Goal: Information Seeking & Learning: Understand process/instructions

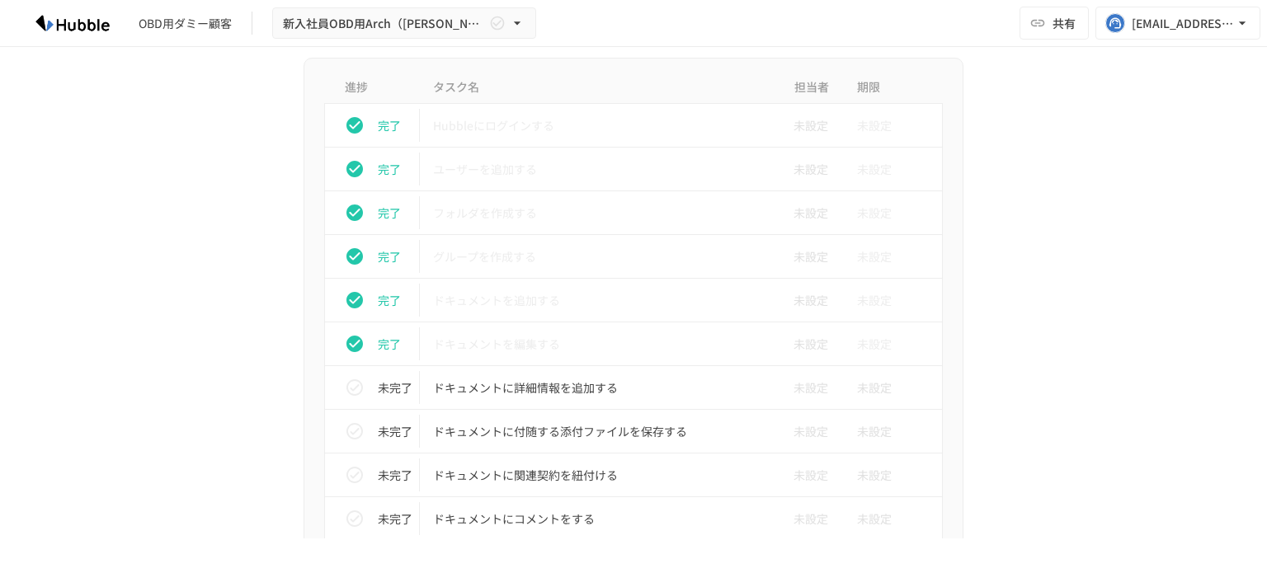
scroll to position [629, 0]
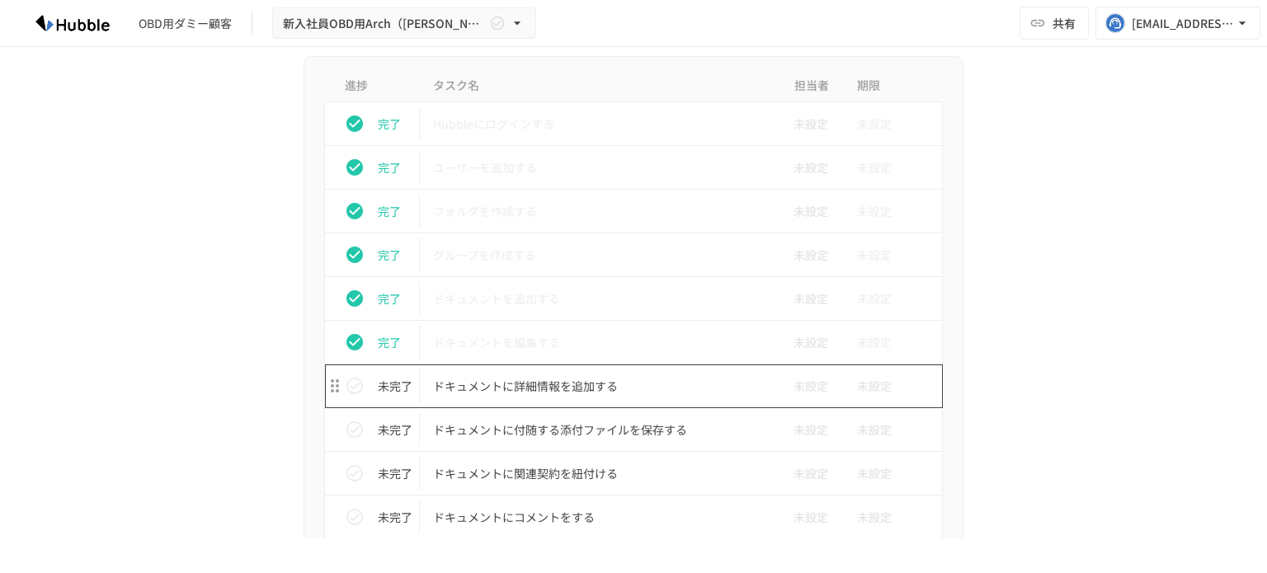
click at [501, 384] on p "ドキュメントに詳細情報を追加する" at bounding box center [599, 386] width 332 height 21
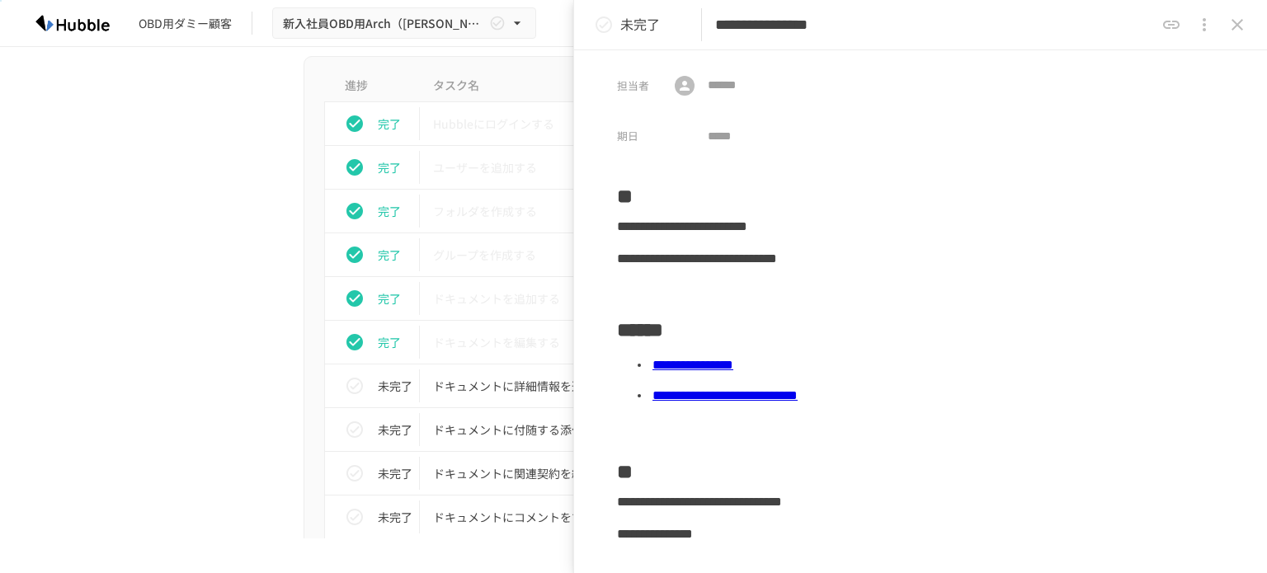
drag, startPoint x: 195, startPoint y: 331, endPoint x: 195, endPoint y: 352, distance: 21.4
click at [733, 371] on link "**********" at bounding box center [692, 365] width 81 height 12
click at [614, 26] on button "status" at bounding box center [603, 24] width 33 height 33
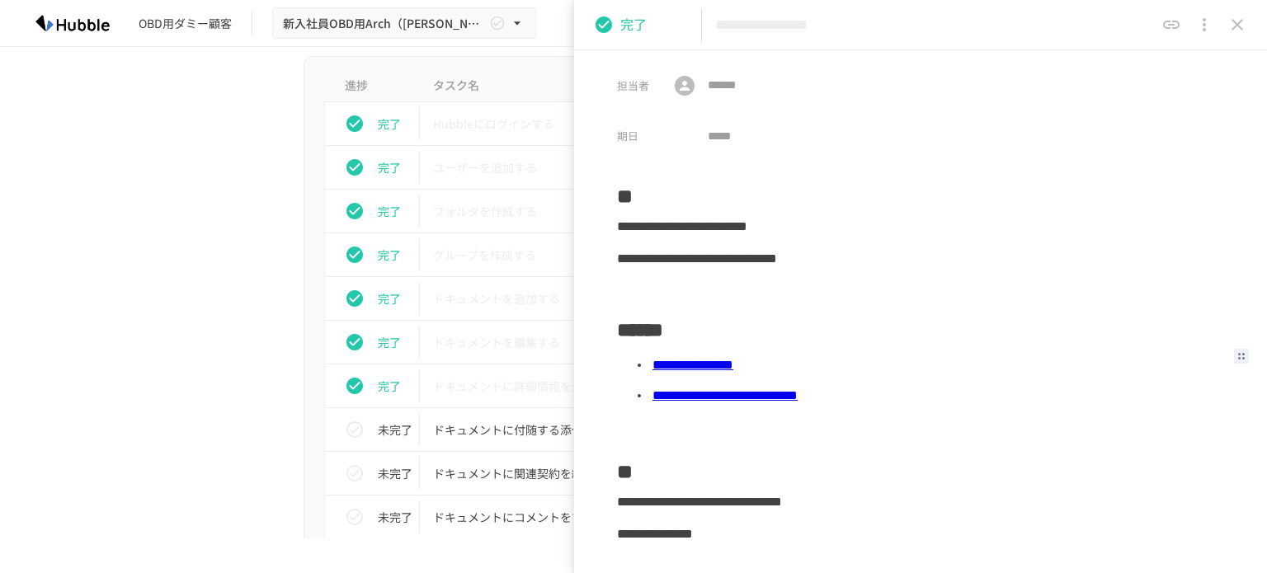
click at [1231, 21] on icon "close drawer" at bounding box center [1237, 25] width 20 height 20
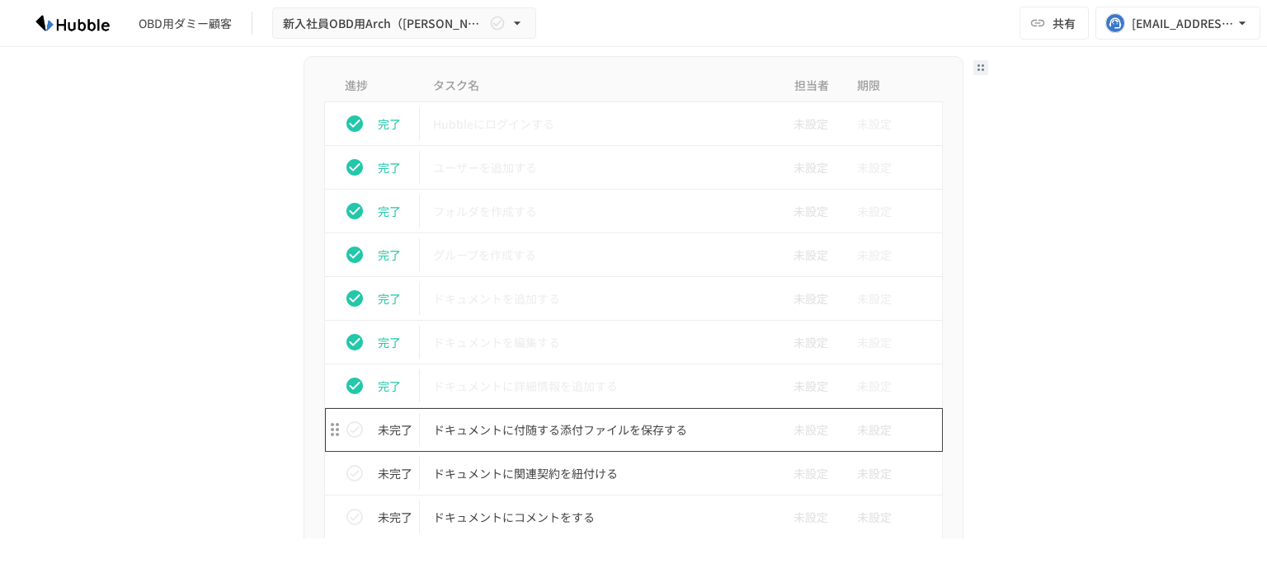
click at [477, 431] on p "ドキュメントに付随する添付ファイルを保存する" at bounding box center [599, 430] width 332 height 21
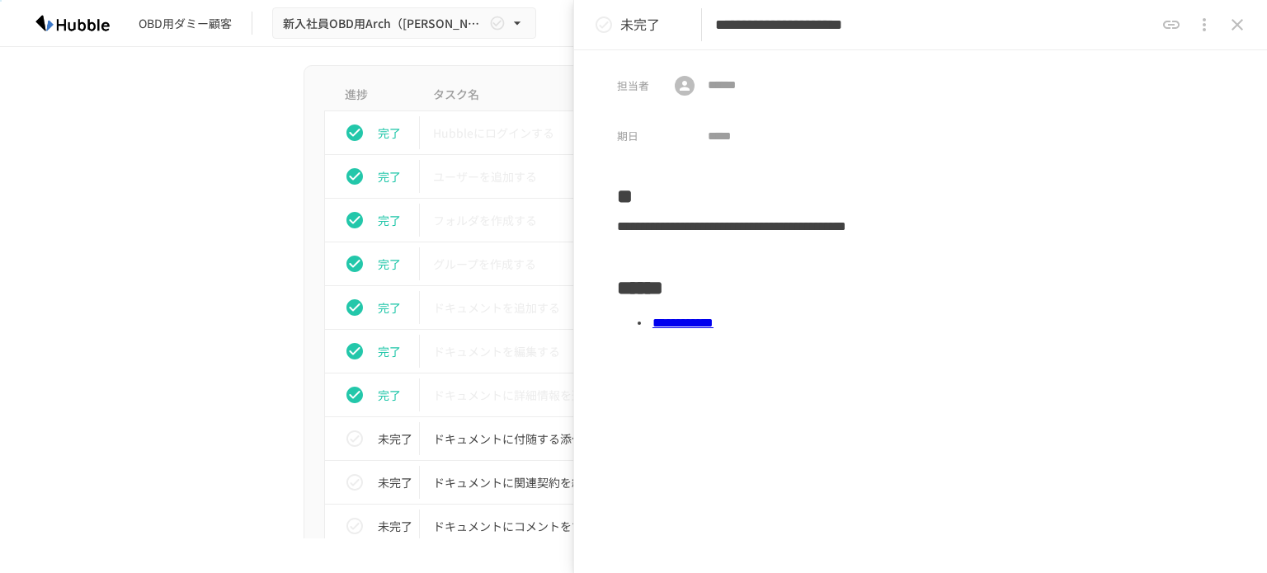
scroll to position [629, 0]
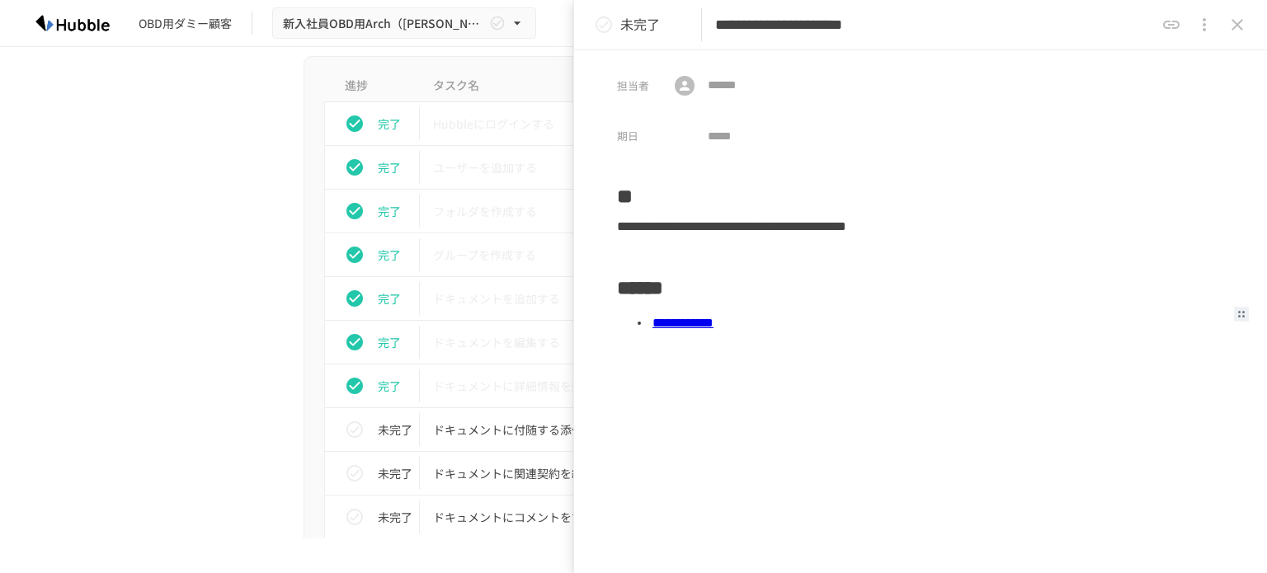
click at [713, 320] on link "**********" at bounding box center [682, 323] width 61 height 12
click at [609, 29] on icon "status" at bounding box center [604, 24] width 16 height 16
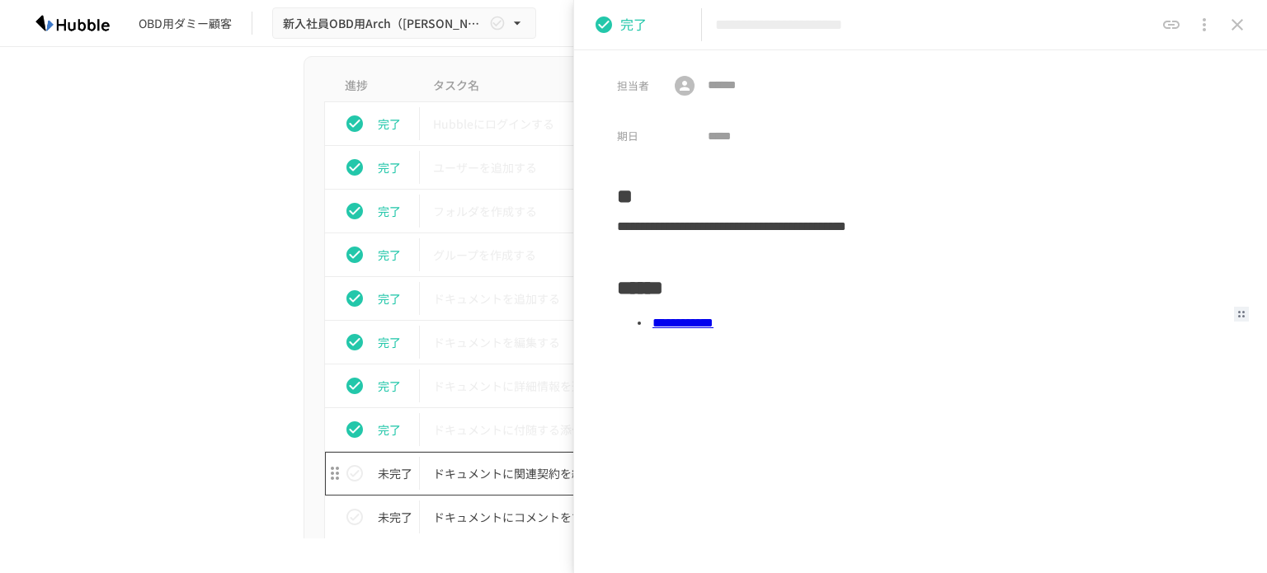
click at [505, 475] on p "ドキュメントに関連契約を紐付ける" at bounding box center [599, 474] width 332 height 21
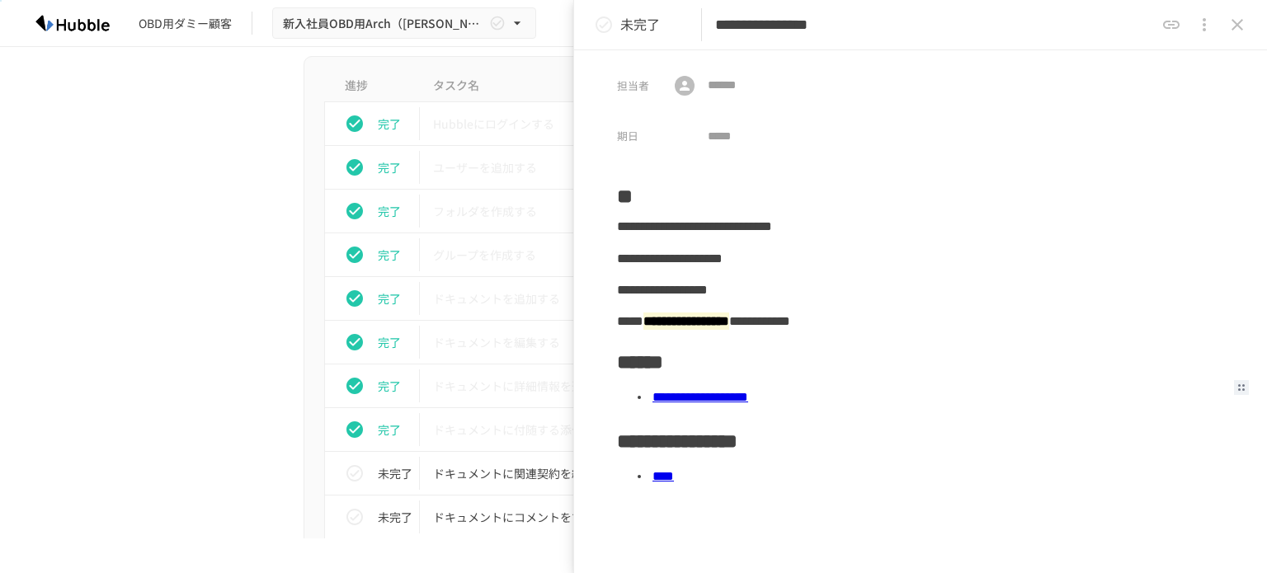
click at [748, 399] on link "**********" at bounding box center [700, 397] width 96 height 12
click at [674, 479] on link "****" at bounding box center [662, 476] width 21 height 12
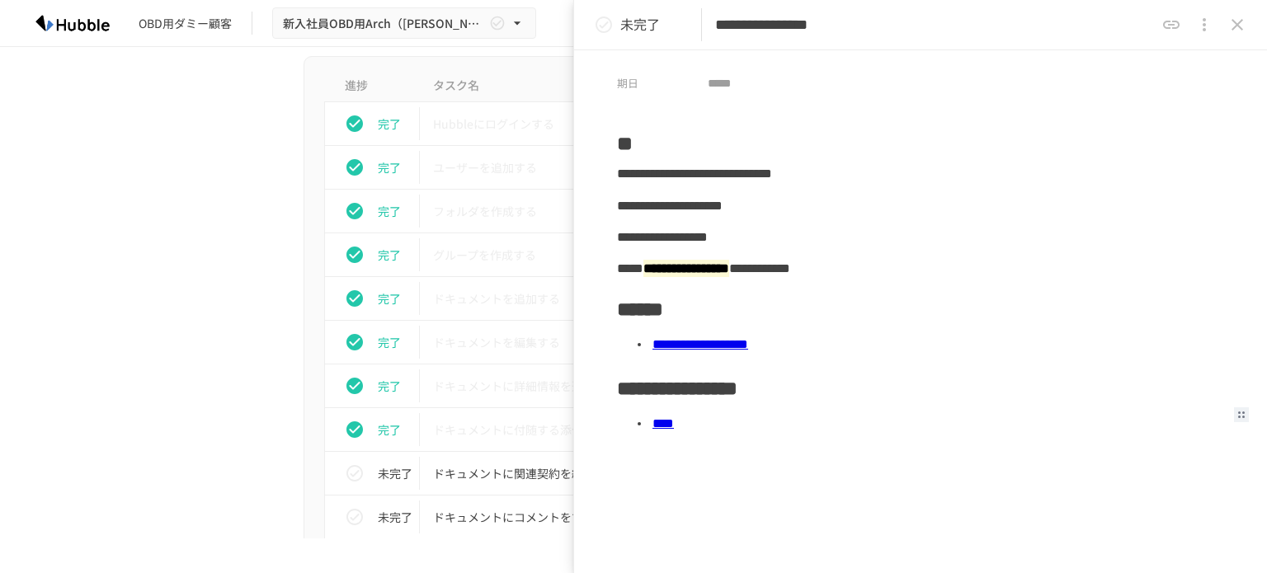
scroll to position [82, 0]
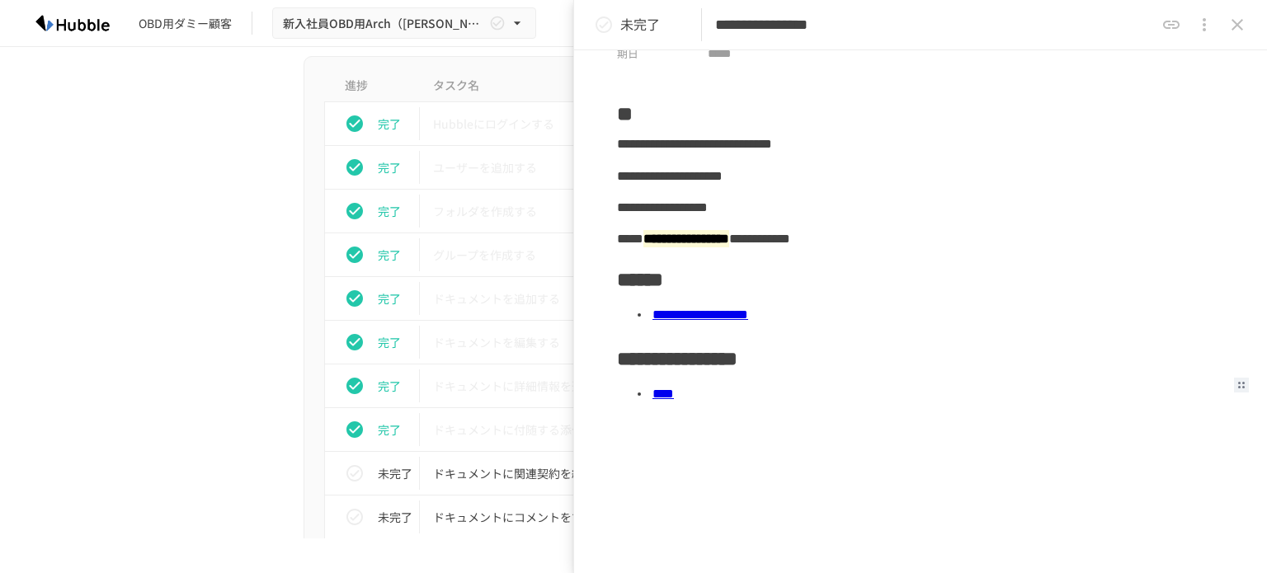
click at [604, 26] on icon "status" at bounding box center [604, 25] width 20 height 20
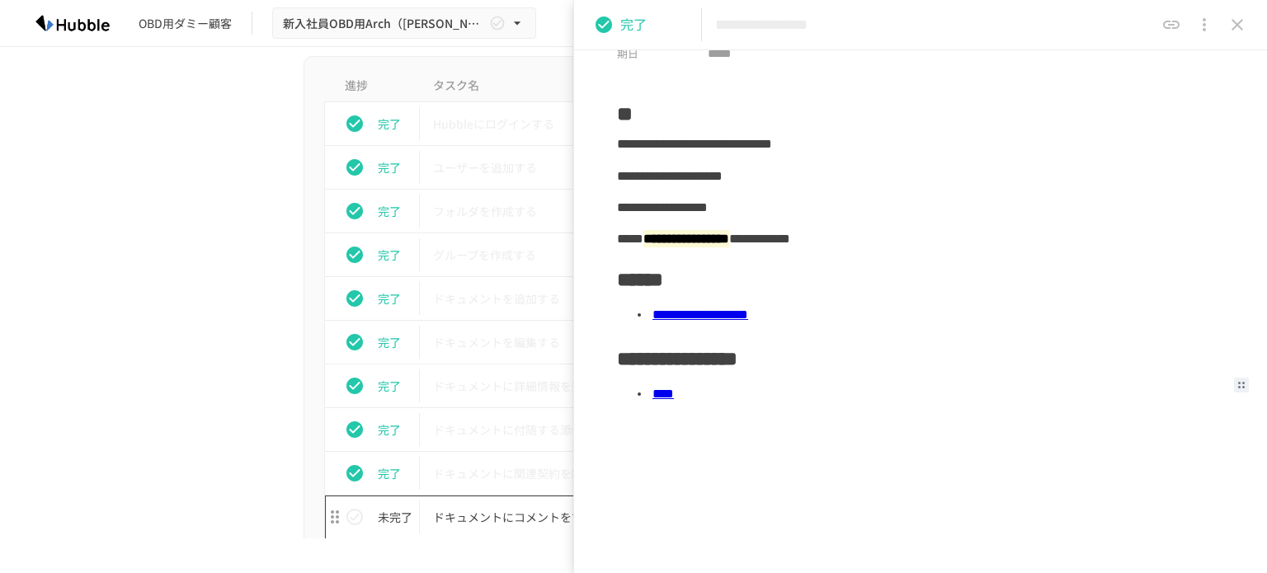
click at [478, 514] on p "ドキュメントにコメントをする" at bounding box center [599, 517] width 332 height 21
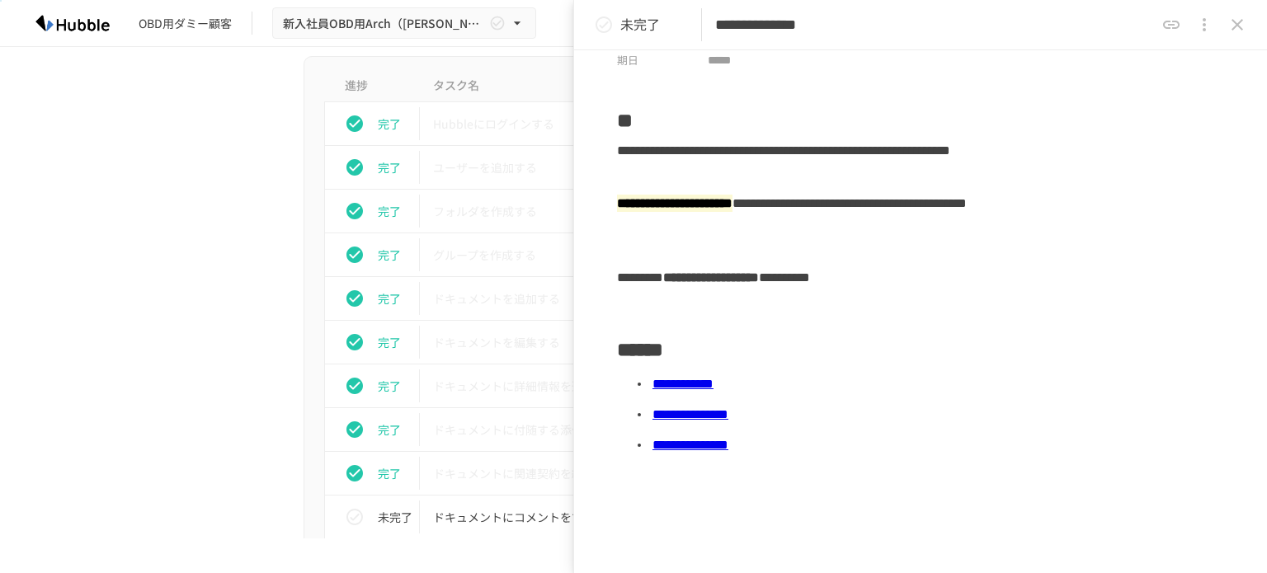
scroll to position [122, 0]
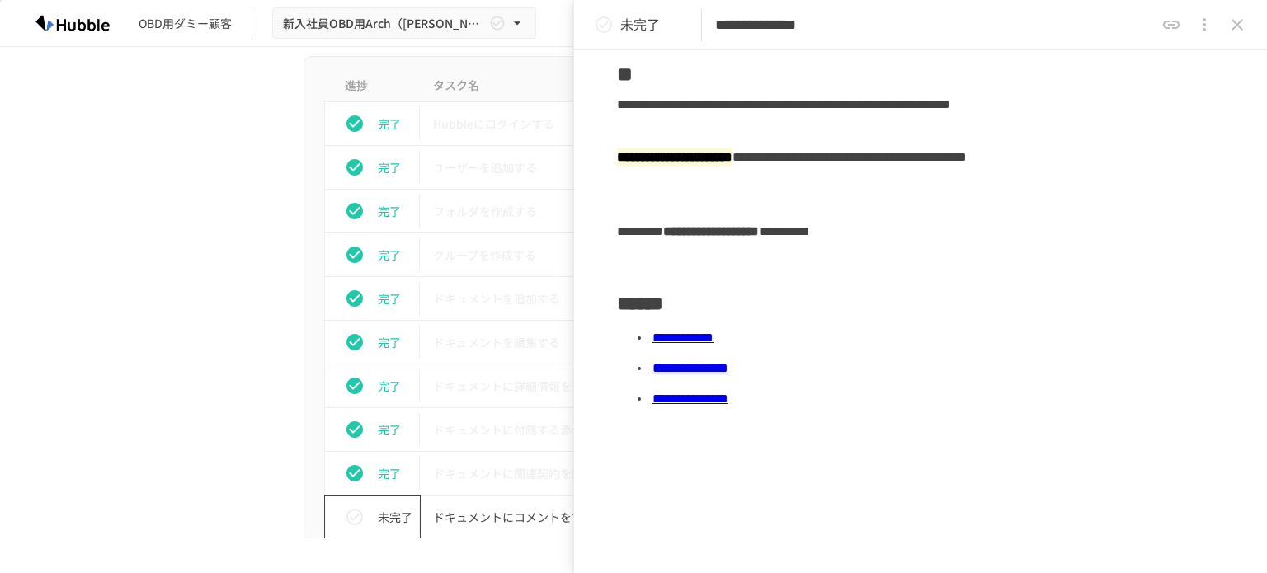
click at [365, 512] on div "未完了" at bounding box center [379, 517] width 82 height 33
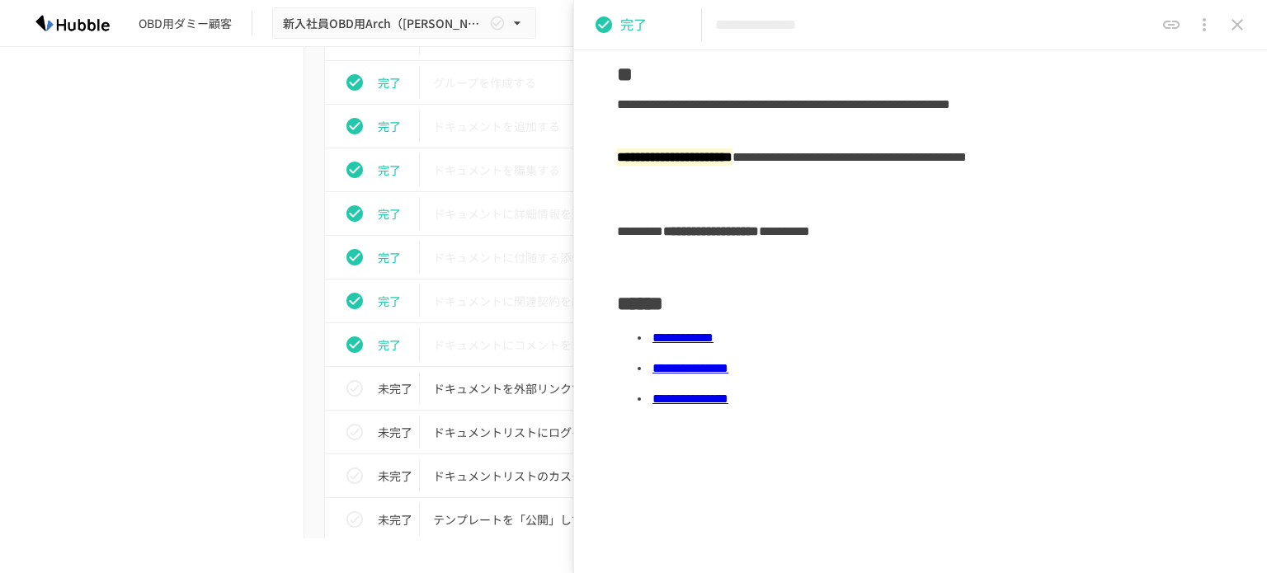
scroll to position [995, 0]
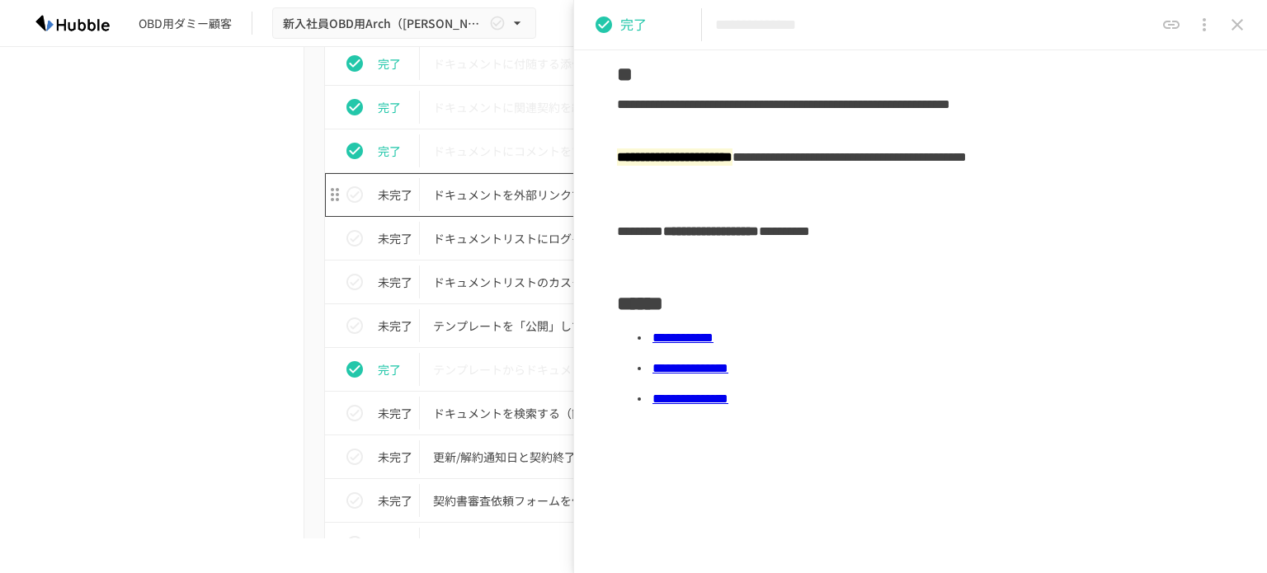
click at [513, 200] on p "ドキュメントを外部リンクで共有する" at bounding box center [599, 195] width 332 height 21
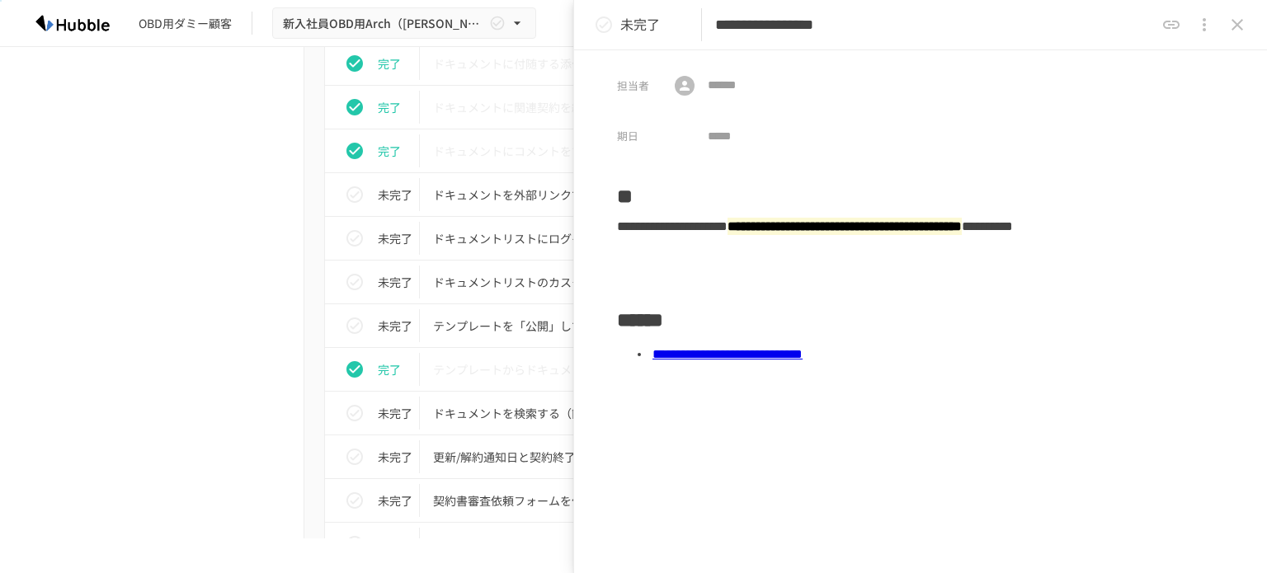
click at [803, 353] on link "**********" at bounding box center [727, 354] width 150 height 12
click at [601, 26] on icon "status" at bounding box center [604, 24] width 16 height 16
click at [244, 309] on div "進捗 タスク名 担当者 期限 完了 Hubbleにログインする 未設定 未設定 完了 ユーザーを追加する 未設定 未設定 完了 フォルダを作成する 未設定 未…" at bounding box center [633, 504] width 1006 height 1629
click at [606, 35] on button "status" at bounding box center [603, 24] width 33 height 33
click at [600, 16] on icon "status" at bounding box center [604, 25] width 20 height 20
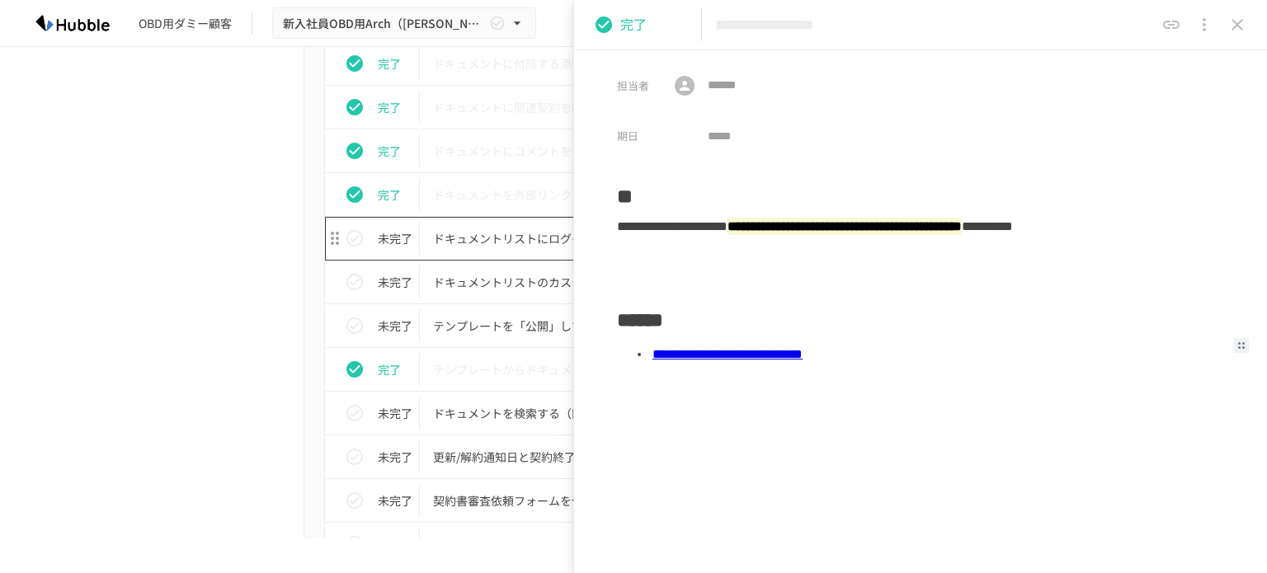
click at [504, 233] on p "ドキュメントリストにログインする" at bounding box center [599, 238] width 332 height 21
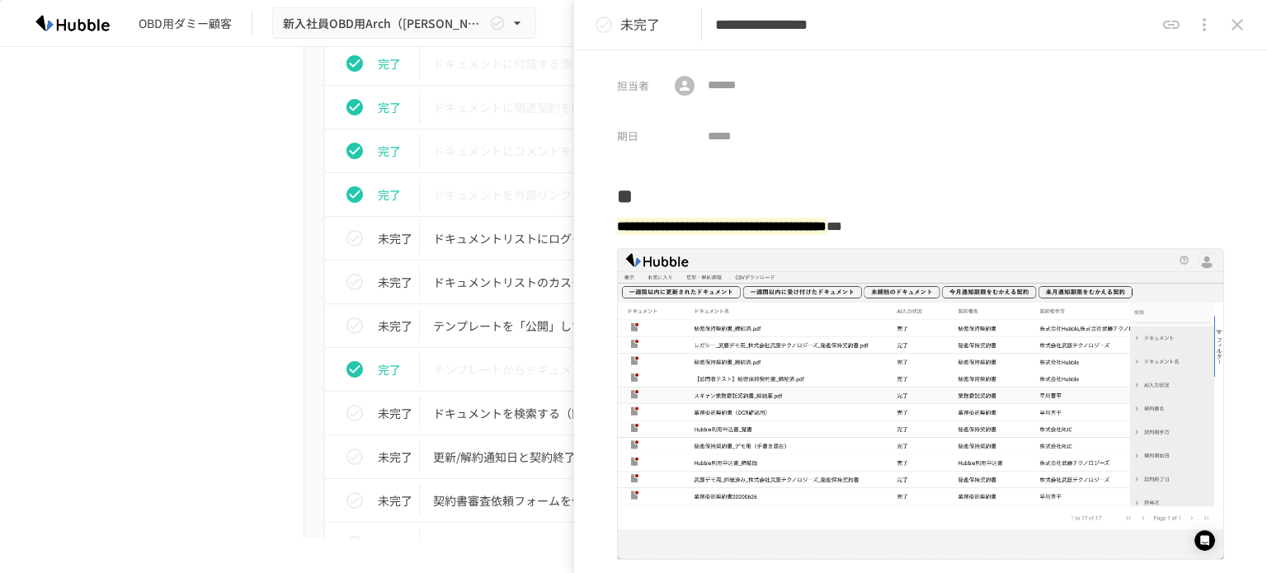
click at [603, 35] on button "status" at bounding box center [603, 24] width 33 height 33
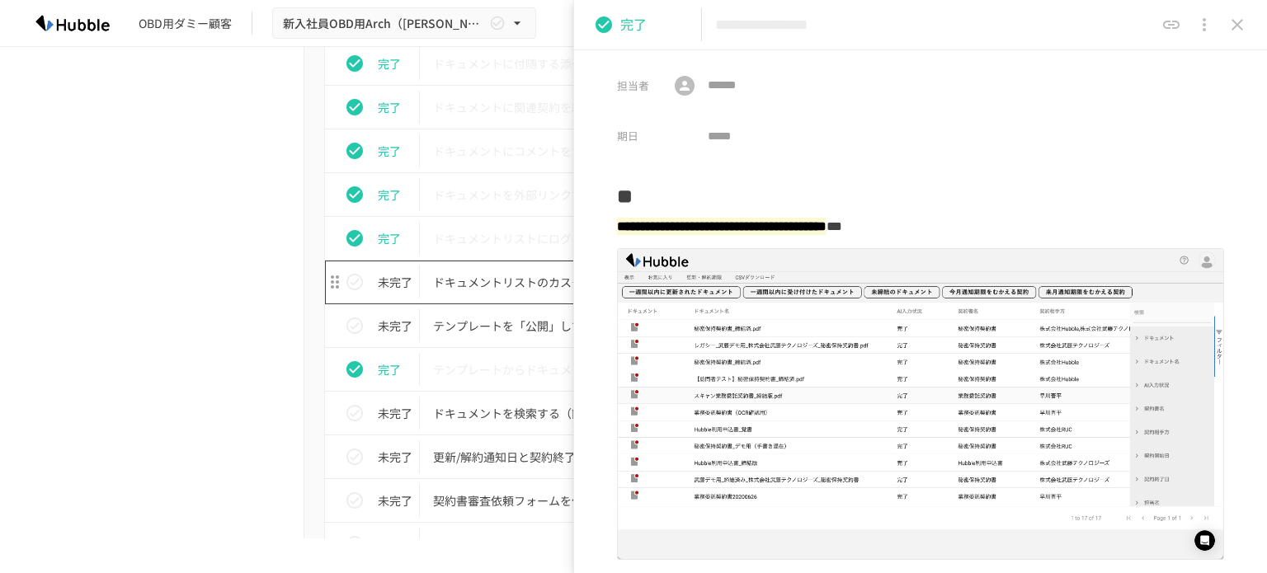
click at [501, 286] on p "ドキュメントリストのカスタマイズを理解する" at bounding box center [599, 282] width 332 height 21
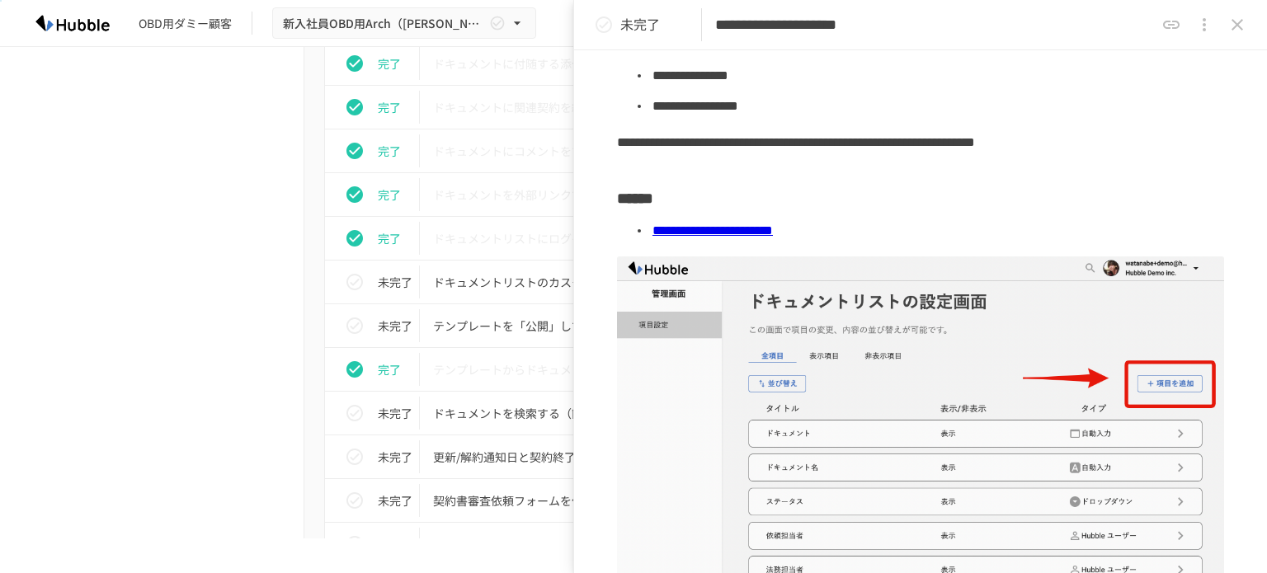
scroll to position [165, 0]
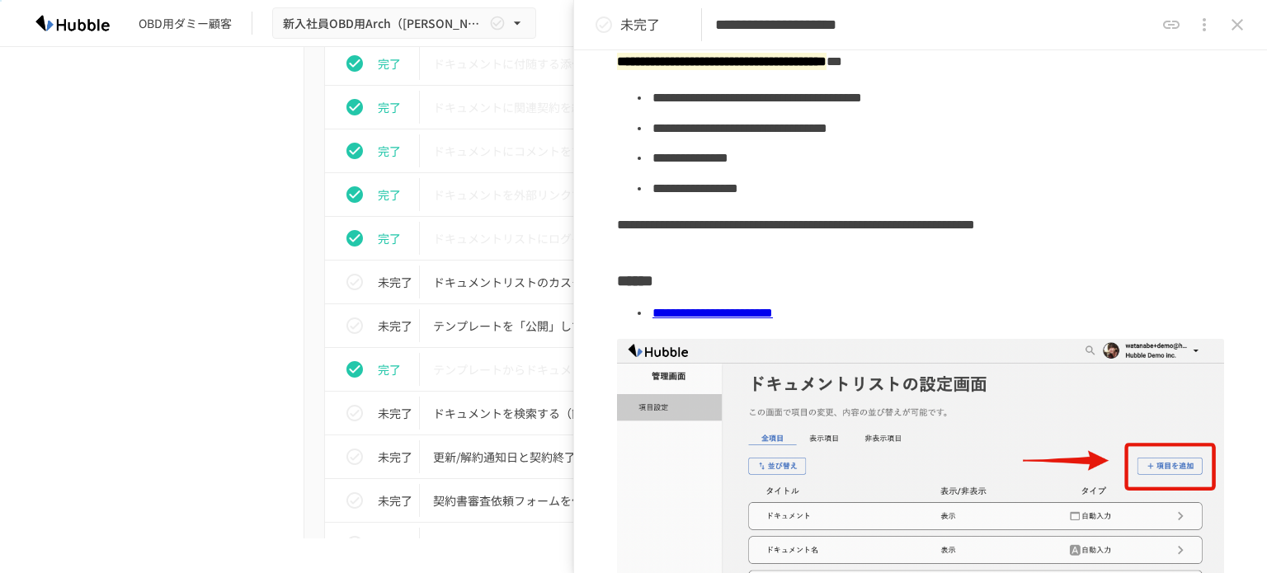
click at [773, 316] on link "**********" at bounding box center [712, 313] width 120 height 12
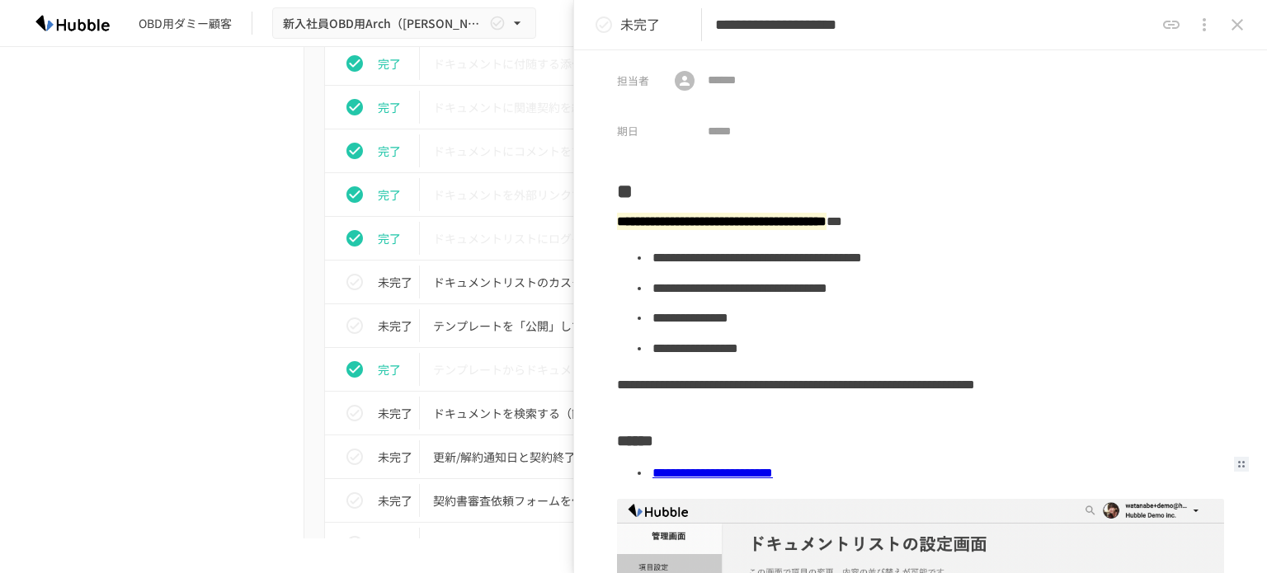
scroll to position [0, 0]
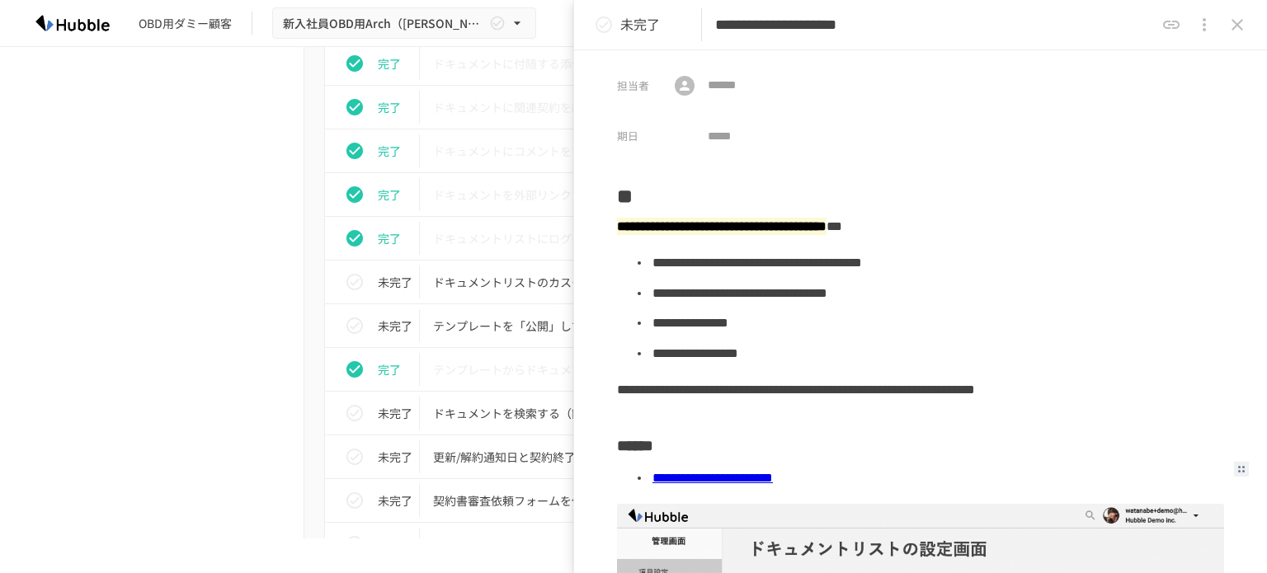
click at [604, 22] on icon "status" at bounding box center [604, 25] width 20 height 20
click at [486, 332] on p "テンプレートを「公開」して利用可能な状態にする" at bounding box center [599, 326] width 332 height 21
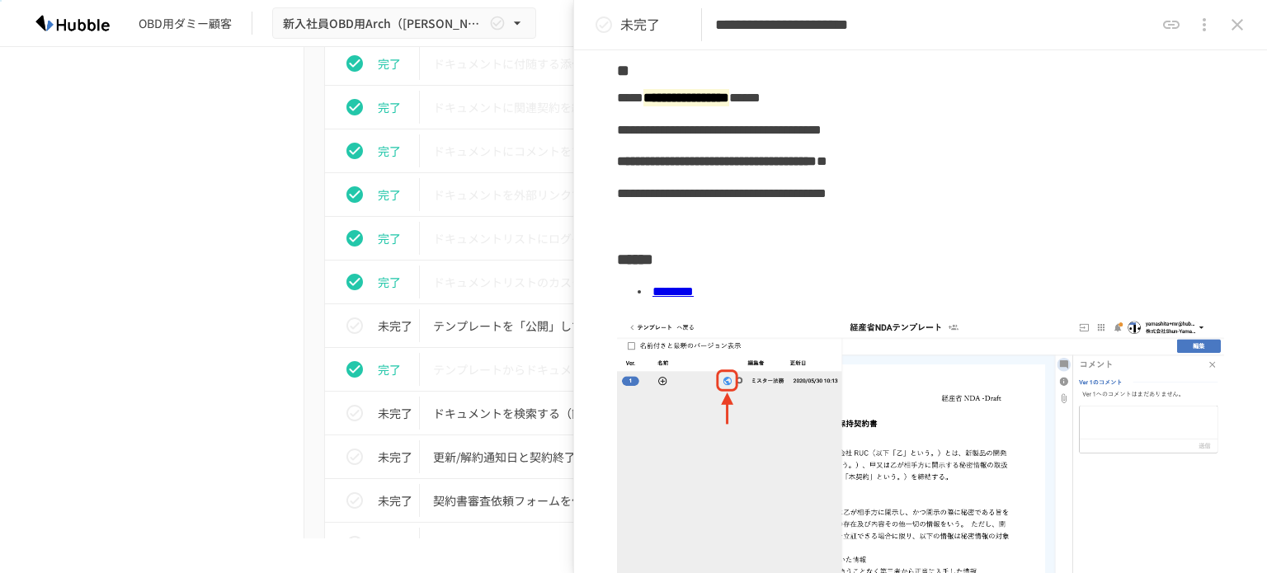
scroll to position [165, 0]
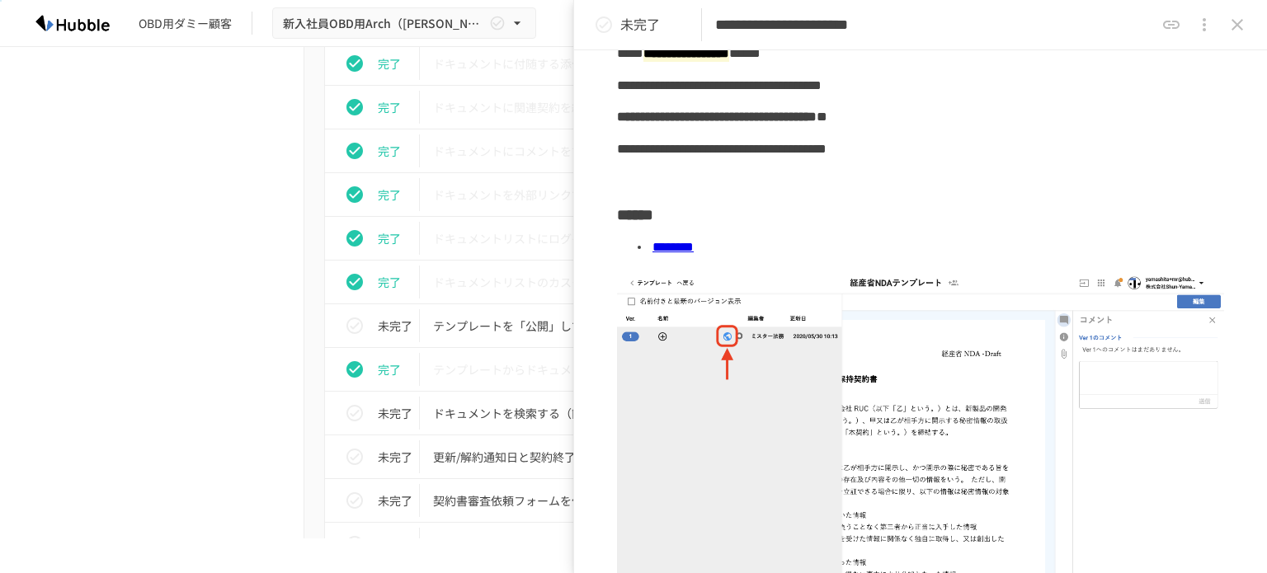
click at [694, 247] on link "********" at bounding box center [672, 247] width 41 height 12
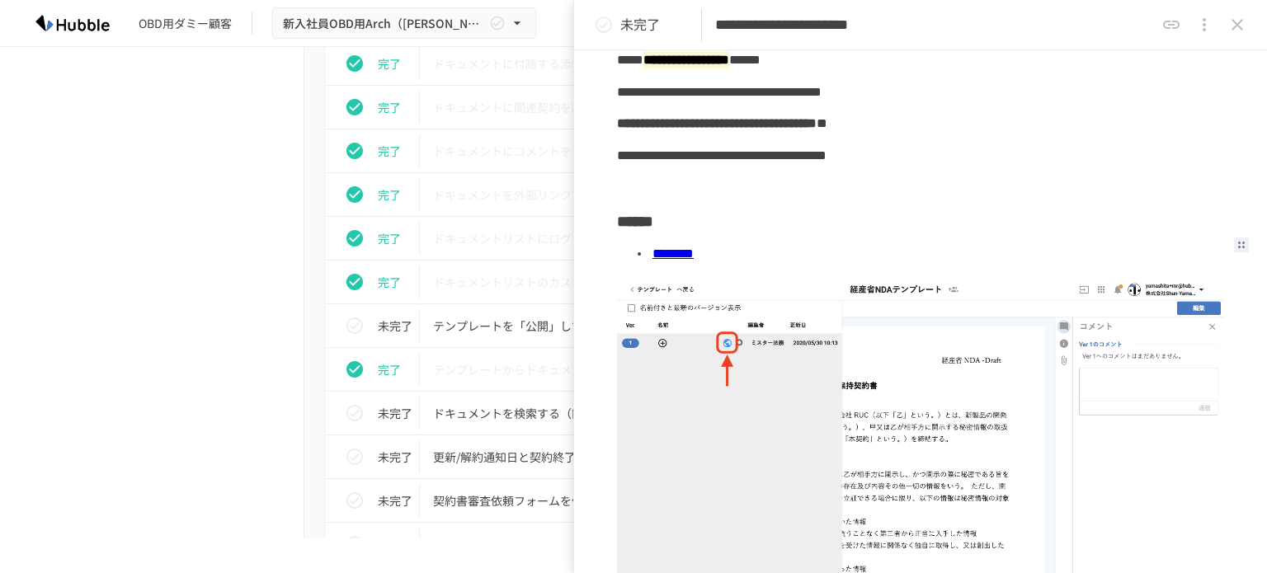
scroll to position [0, 0]
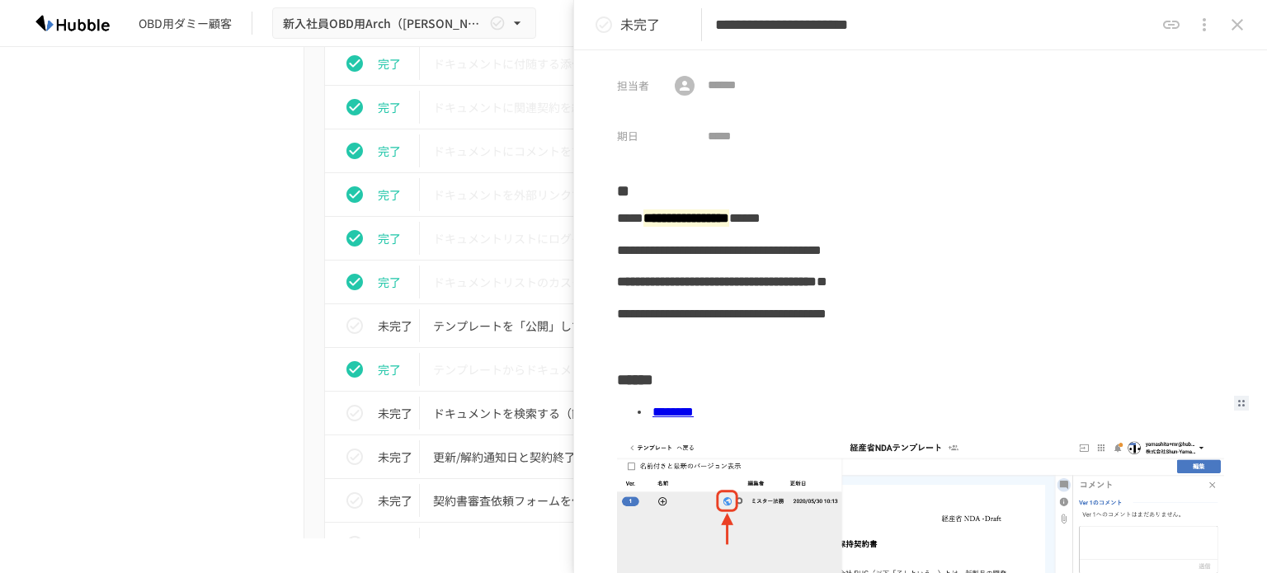
click at [604, 22] on icon "status" at bounding box center [604, 25] width 20 height 20
click at [1235, 35] on button "close drawer" at bounding box center [1237, 24] width 33 height 33
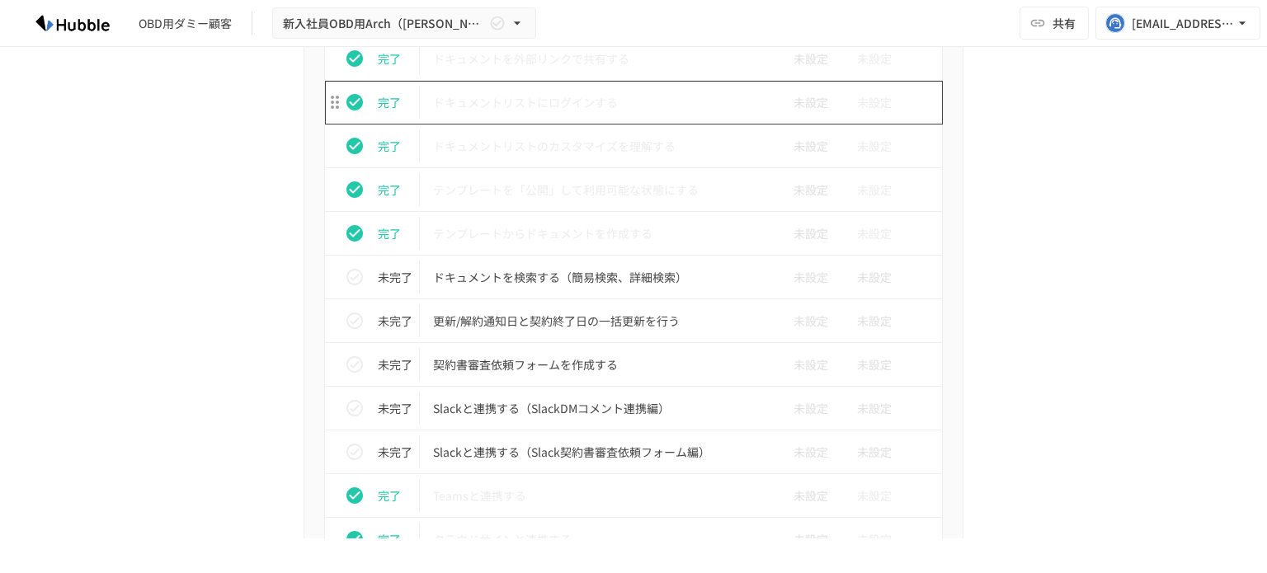
scroll to position [1145, 0]
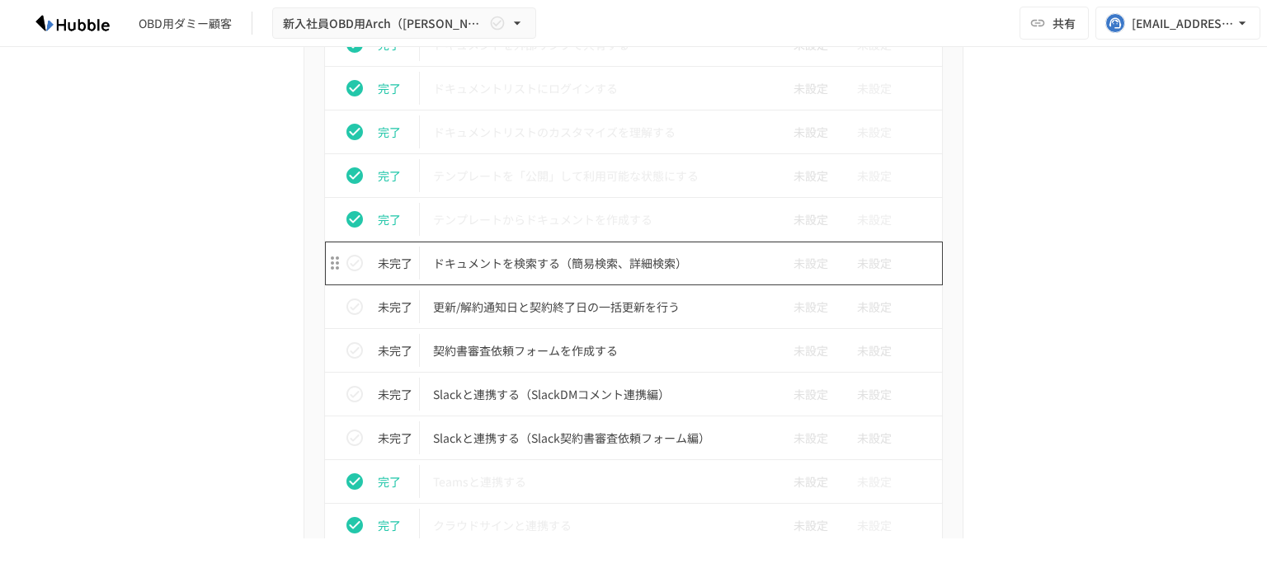
click at [515, 267] on p "ドキュメントを検索する（簡易検索、詳細検索）" at bounding box center [599, 263] width 332 height 21
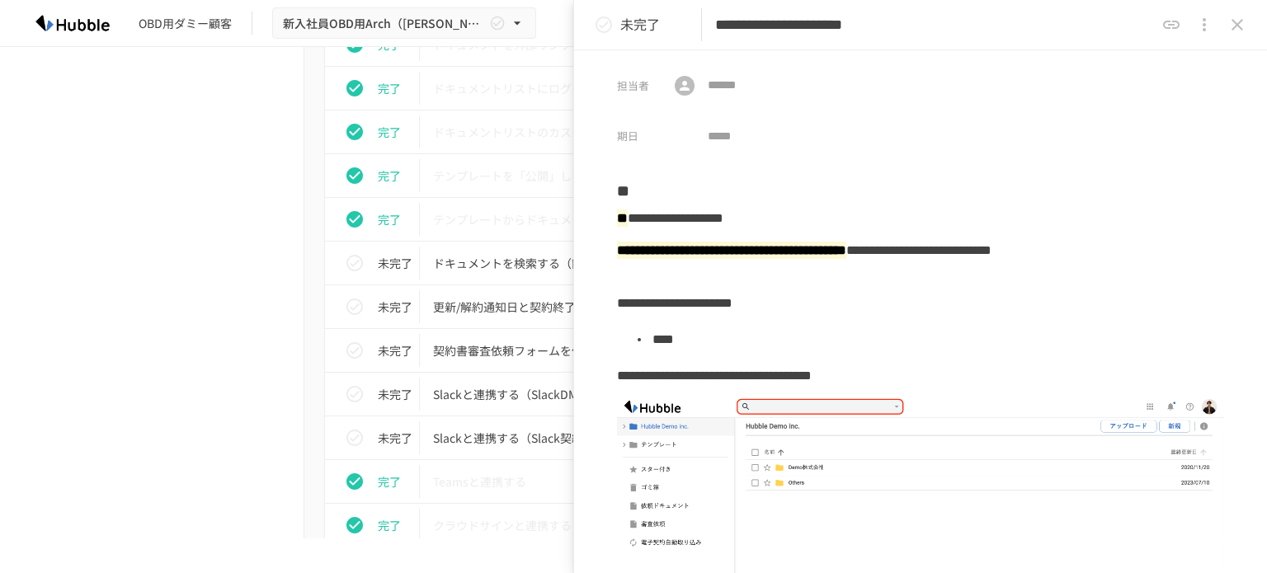
click at [605, 26] on icon "status" at bounding box center [604, 25] width 20 height 20
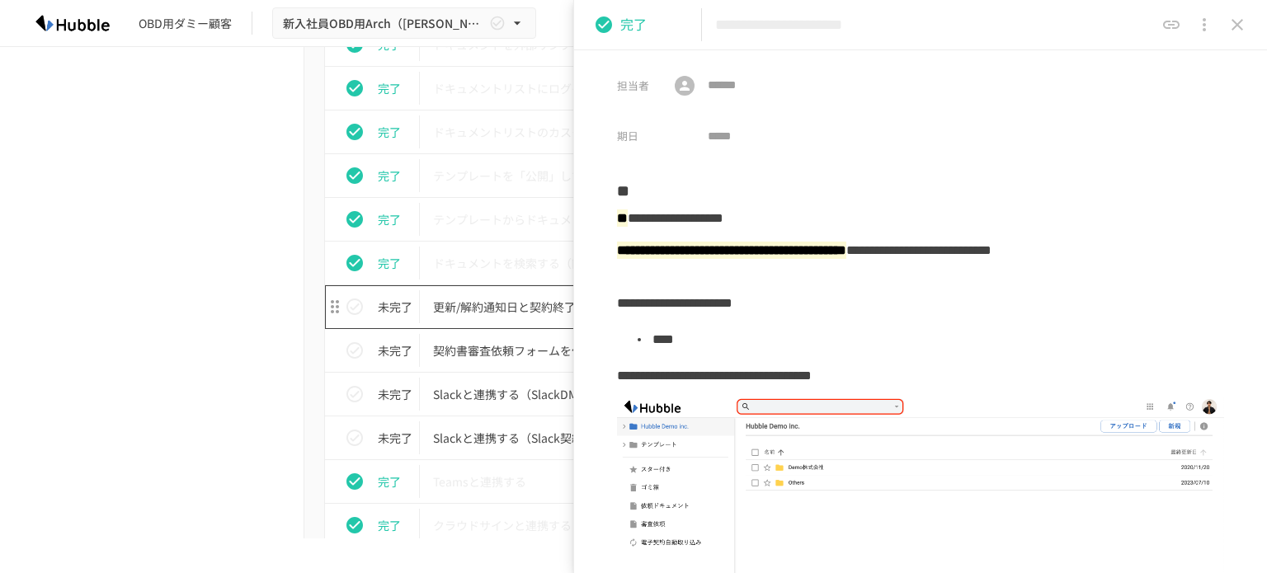
click at [497, 307] on p "更新/解約通知日と契約終了日の一括更新を行う" at bounding box center [599, 307] width 332 height 21
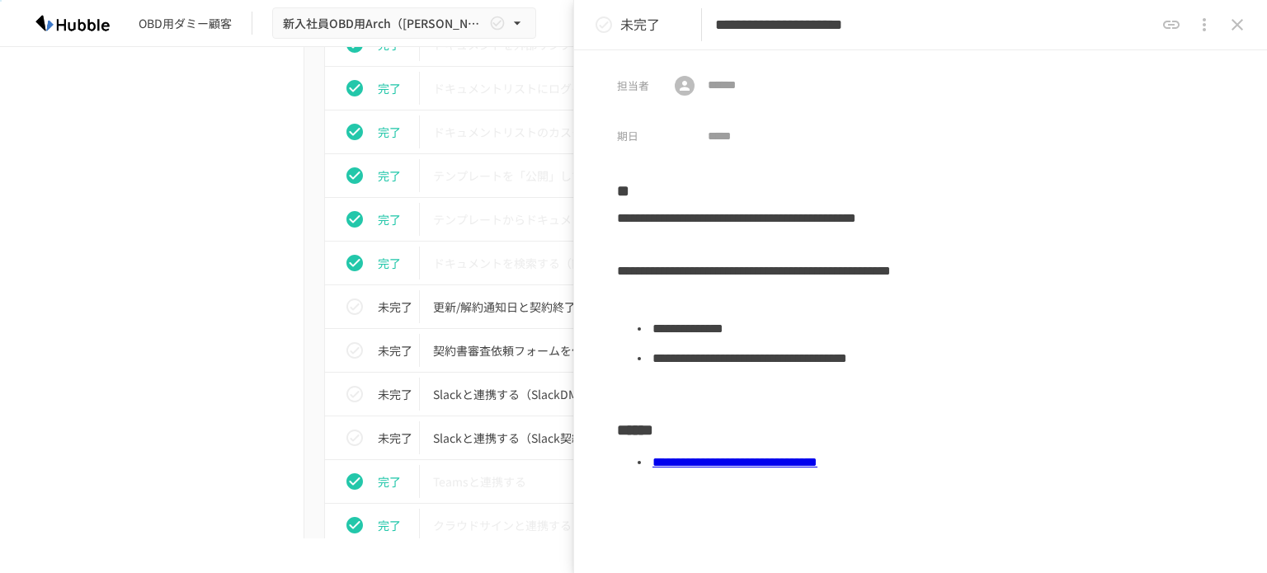
click at [817, 461] on link "**********" at bounding box center [734, 462] width 165 height 12
click at [607, 30] on icon "status" at bounding box center [604, 24] width 16 height 16
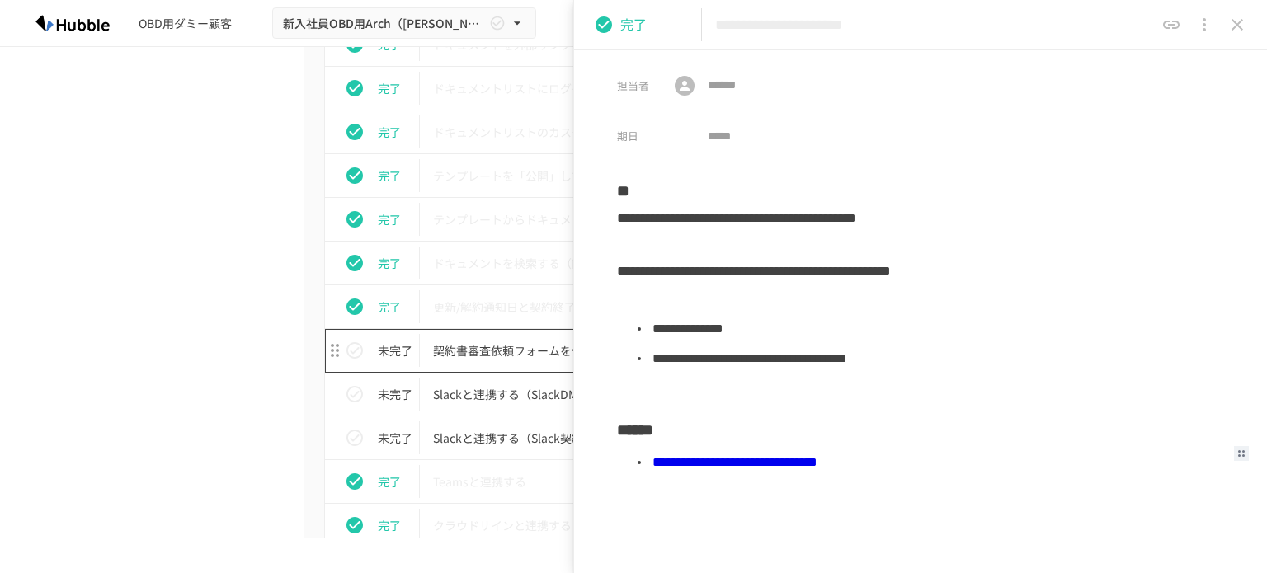
click at [495, 349] on p "契約書審査依頼フォームを作成する" at bounding box center [599, 351] width 332 height 21
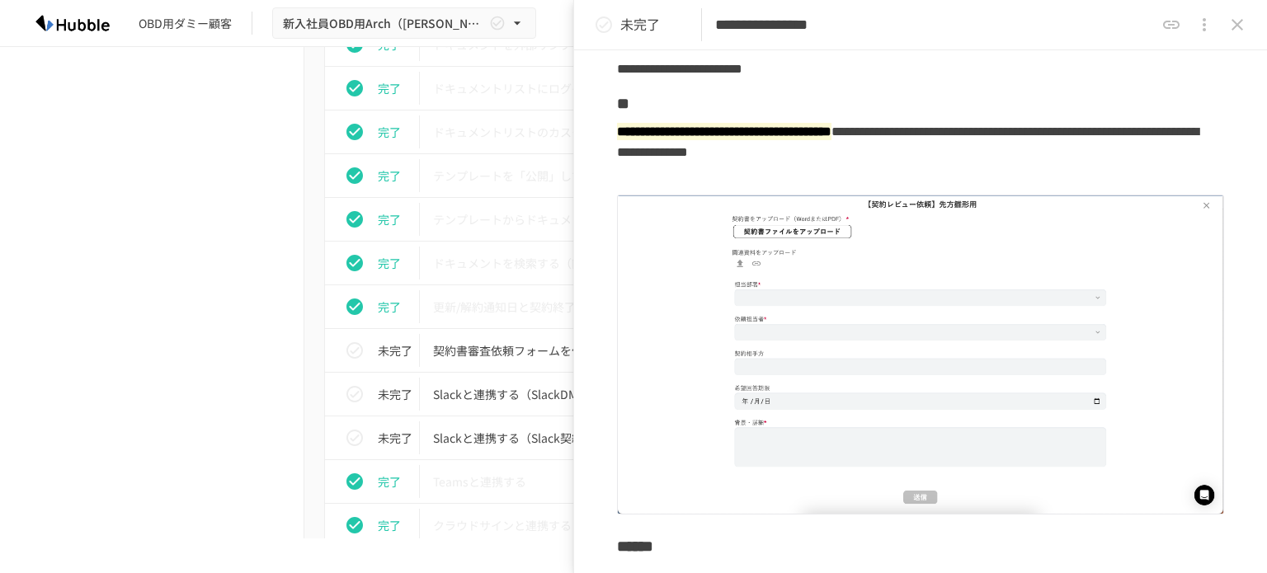
scroll to position [201, 0]
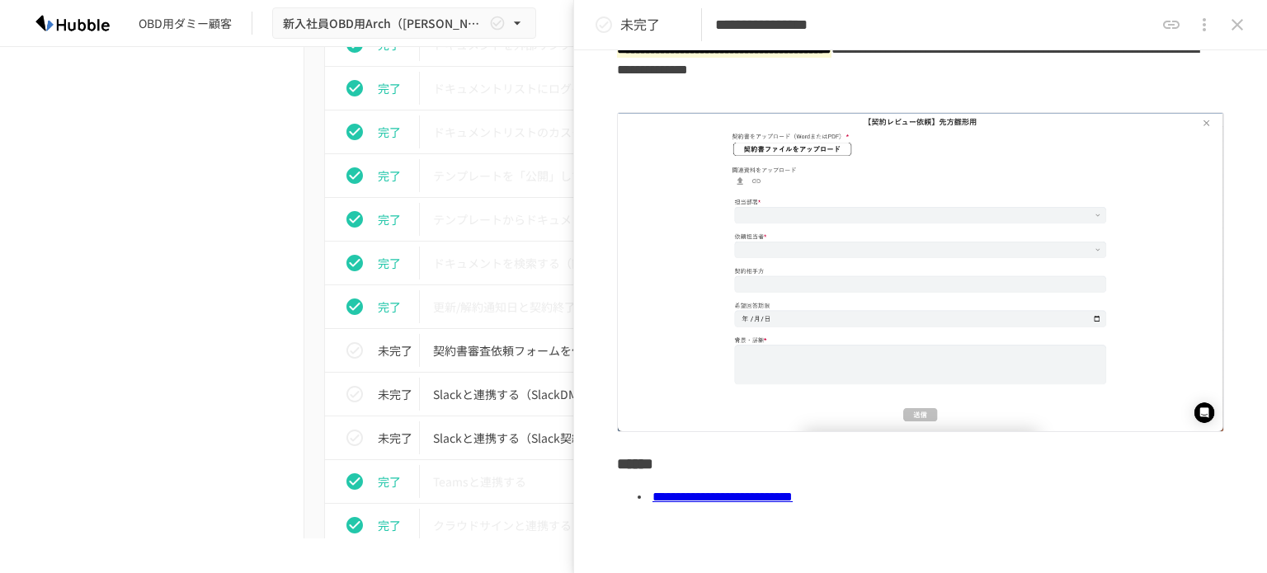
click at [793, 492] on link "**********" at bounding box center [722, 497] width 140 height 12
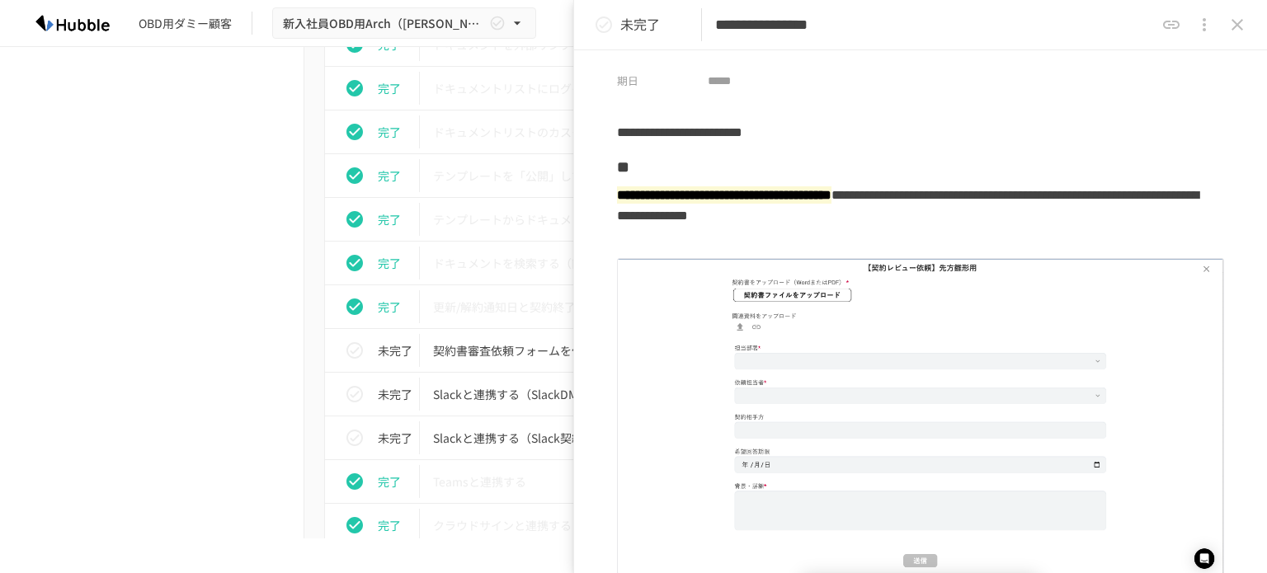
scroll to position [82, 0]
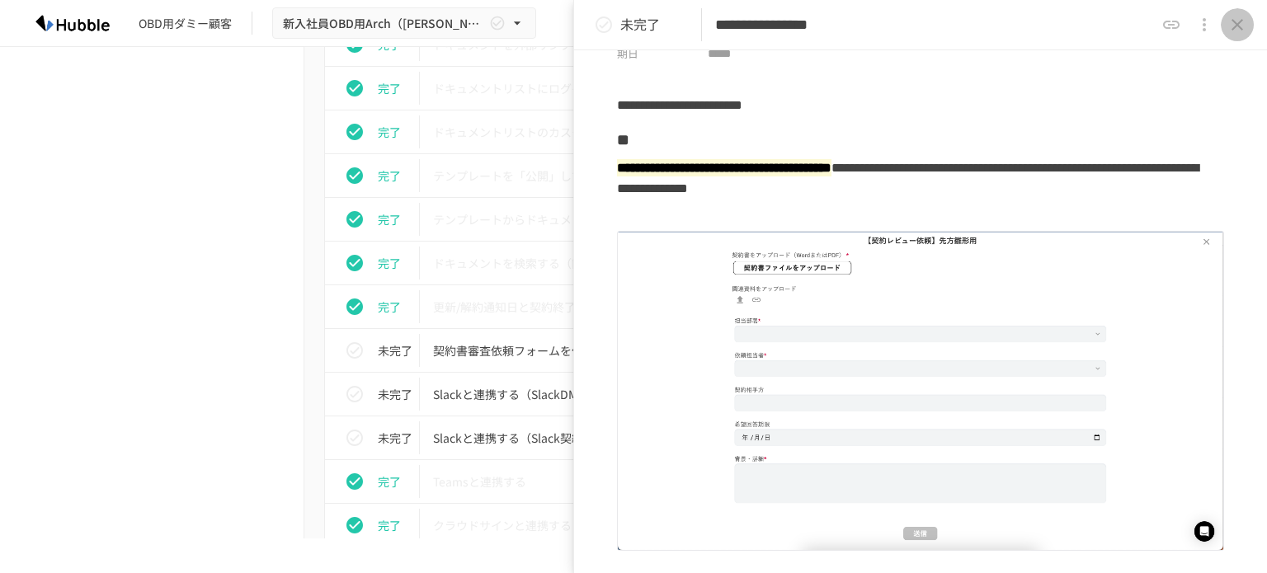
click at [1241, 12] on button "close drawer" at bounding box center [1237, 24] width 33 height 33
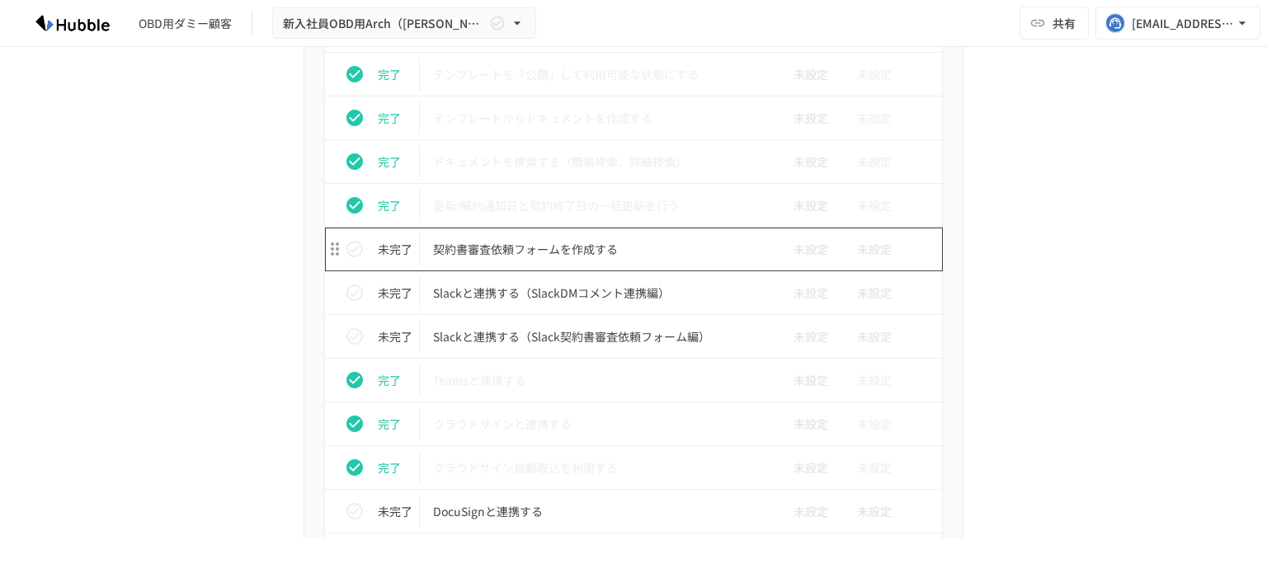
scroll to position [1247, 0]
click at [528, 286] on p "Slackと連携する（SlackDMコメント連携編）" at bounding box center [599, 292] width 332 height 21
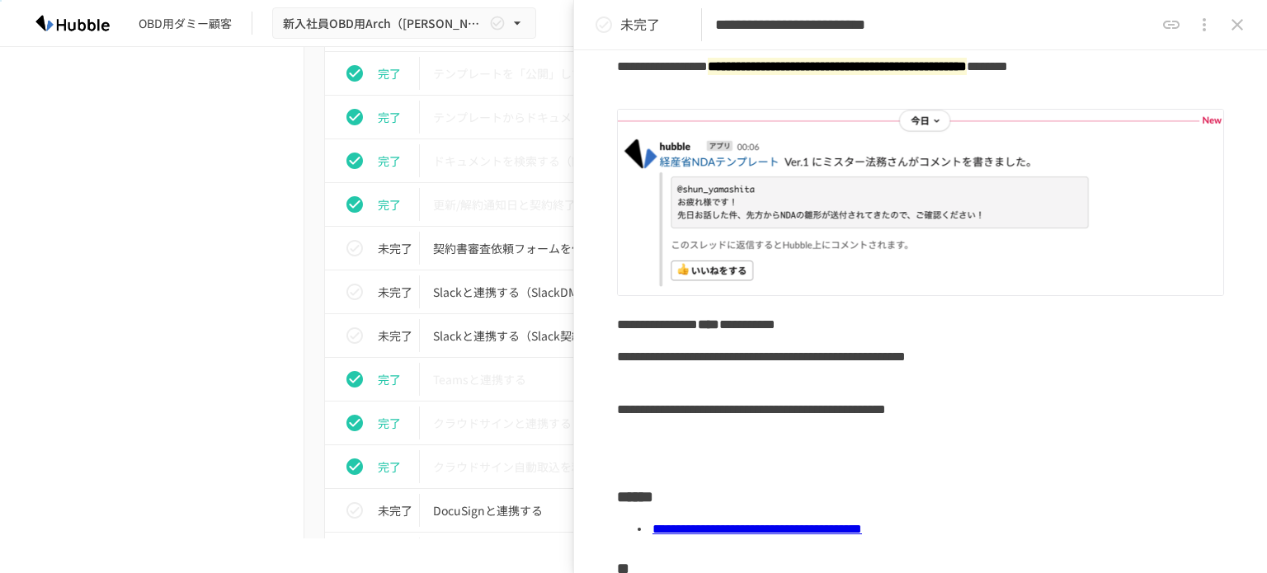
scroll to position [271, 0]
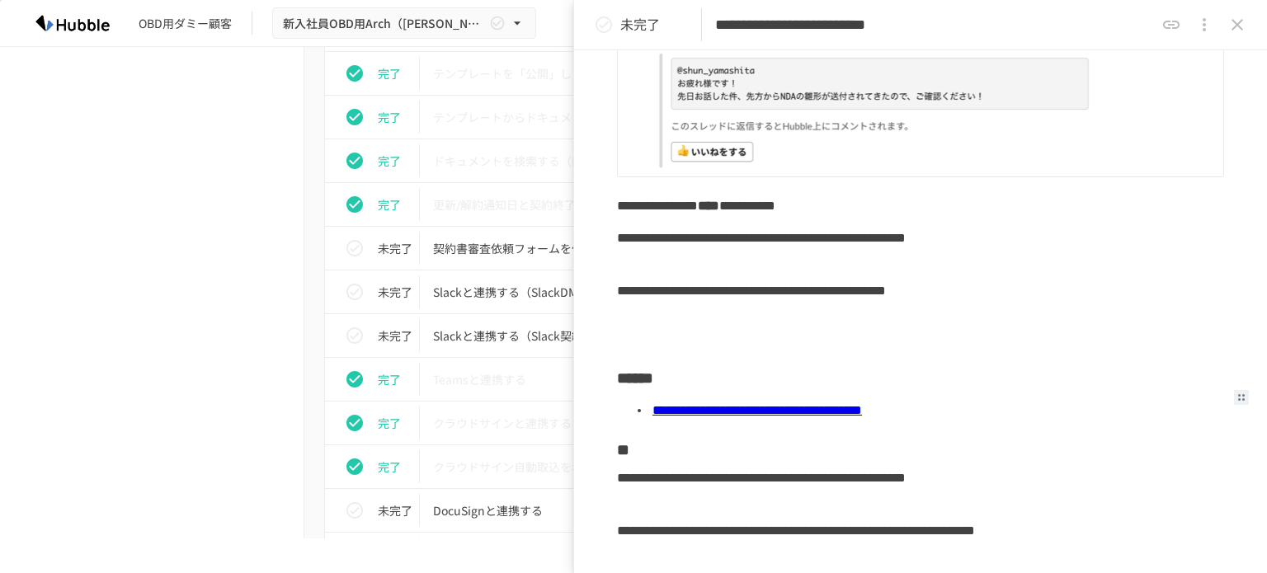
click at [862, 407] on link "**********" at bounding box center [757, 410] width 210 height 12
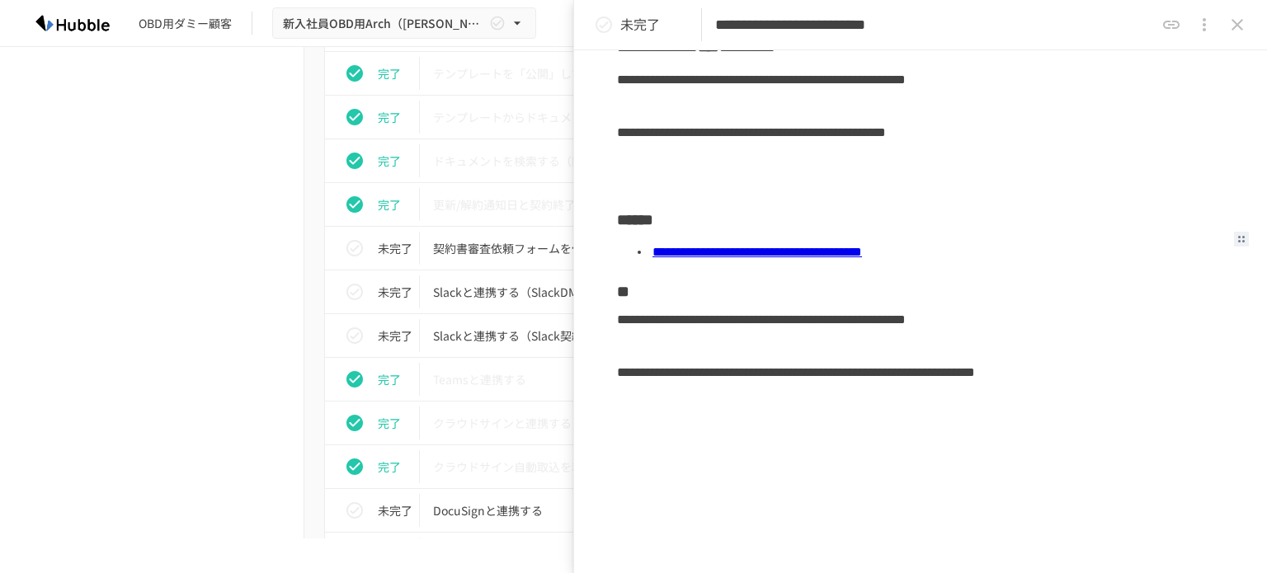
scroll to position [455, 0]
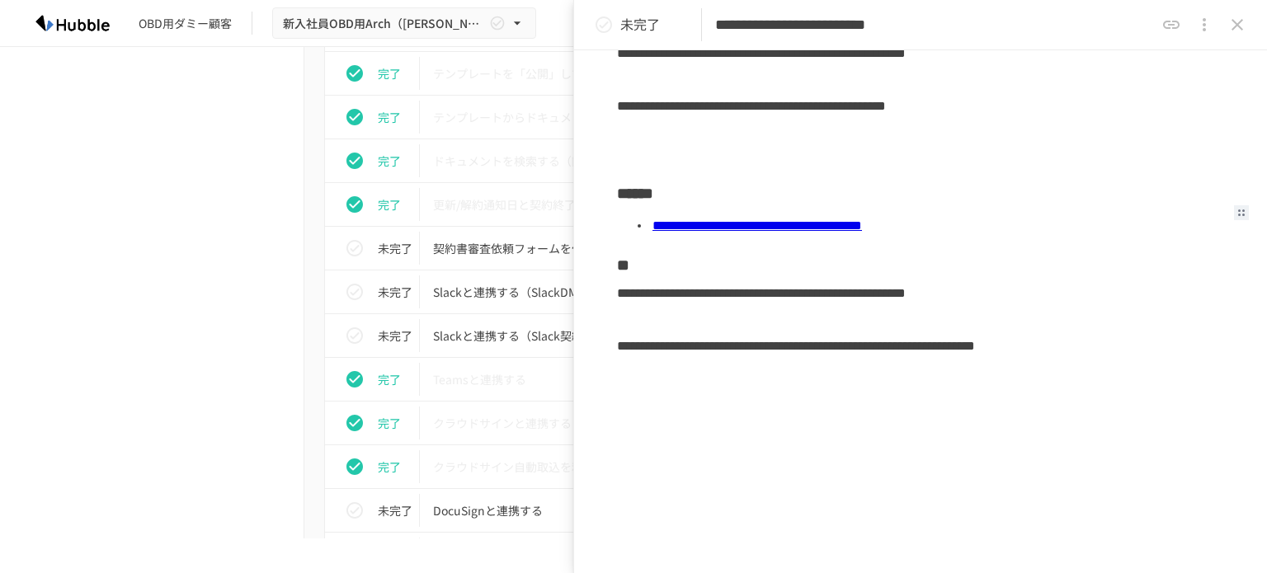
click at [228, 288] on div "進捗 タスク名 担当者 期限 完了 Hubbleにログインする 未設定 未設定 完了 ユーザーを追加する 未設定 未設定 完了 フォルダを作成する 未設定 未…" at bounding box center [633, 251] width 1006 height 1629
click at [1237, 22] on icon "close drawer" at bounding box center [1237, 25] width 20 height 20
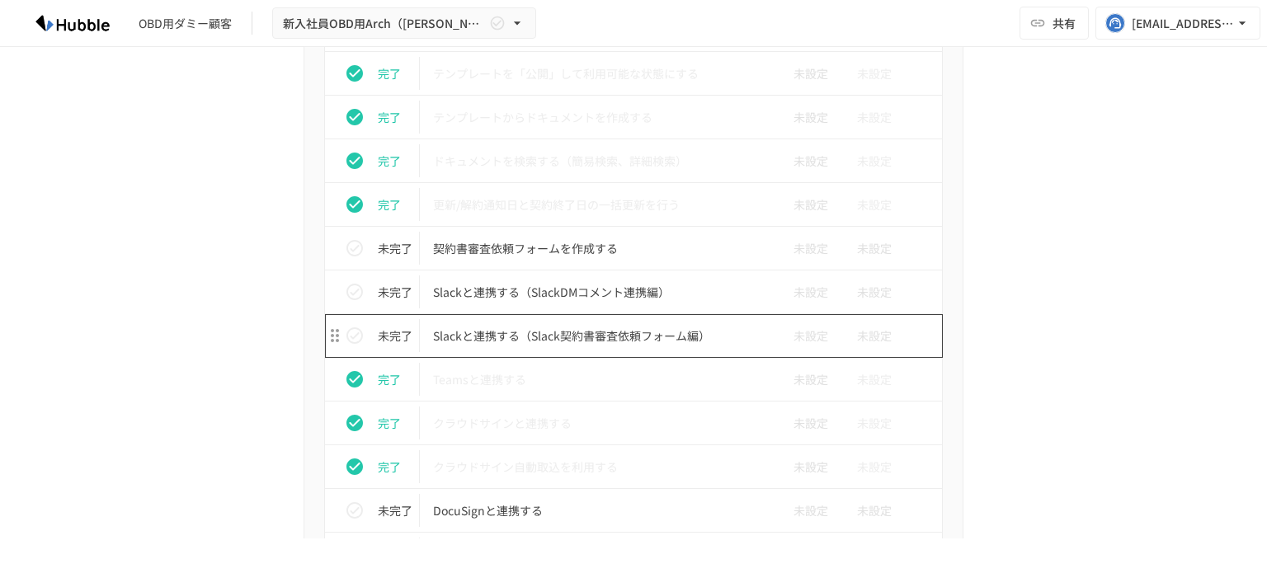
click at [530, 330] on p "Slackと連携する（Slack契約書審査依頼フォーム編）" at bounding box center [599, 336] width 332 height 21
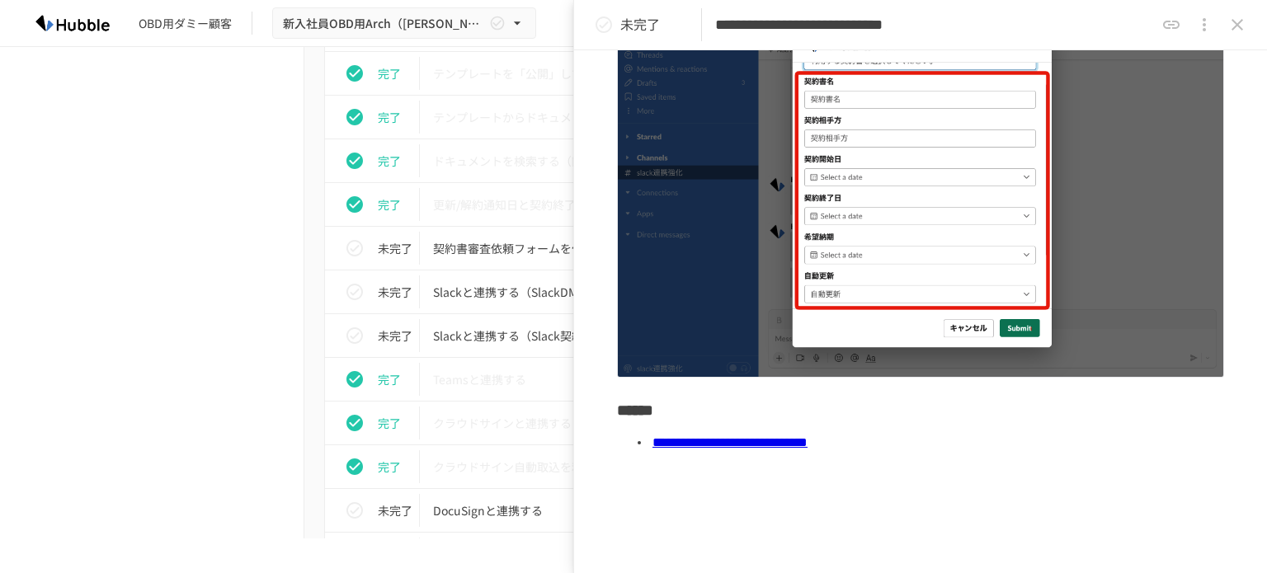
scroll to position [236, 0]
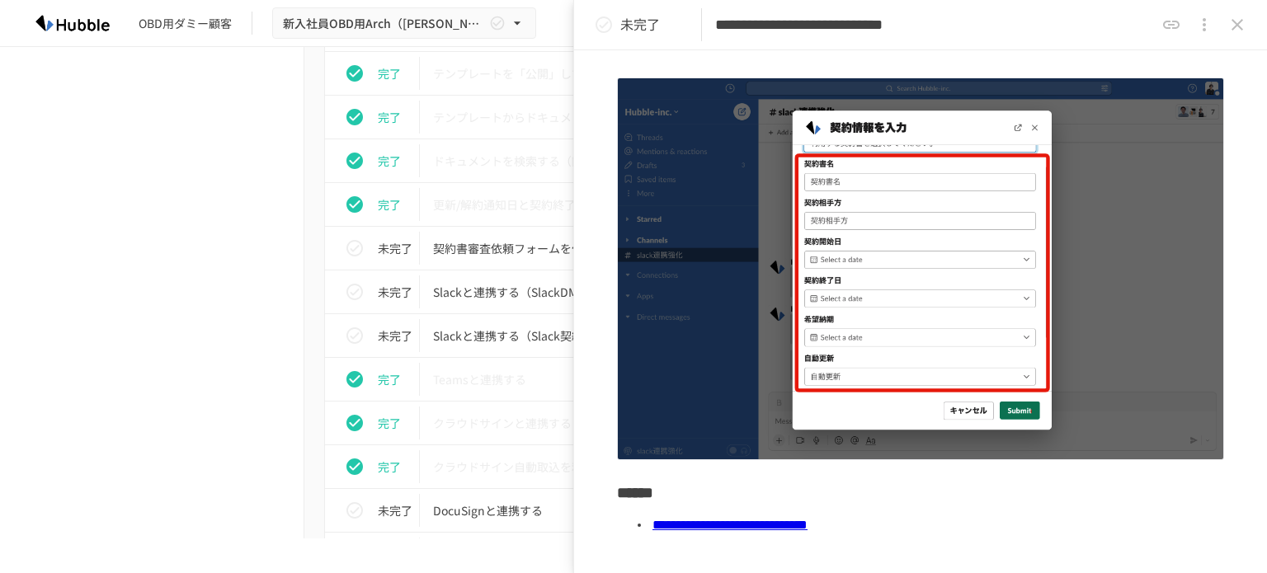
click at [808, 519] on link "**********" at bounding box center [729, 525] width 155 height 12
click at [231, 246] on div "進捗 タスク名 担当者 期限 完了 Hubbleにログインする 未設定 未設定 完了 ユーザーを追加する 未設定 未設定 完了 フォルダを作成する 未設定 未…" at bounding box center [633, 251] width 1006 height 1629
click at [172, 192] on div "進捗 タスク名 担当者 期限 完了 Hubbleにログインする 未設定 未設定 完了 ユーザーを追加する 未設定 未設定 完了 フォルダを作成する 未設定 未…" at bounding box center [633, 251] width 1006 height 1629
click at [1244, 32] on icon "close drawer" at bounding box center [1237, 25] width 20 height 20
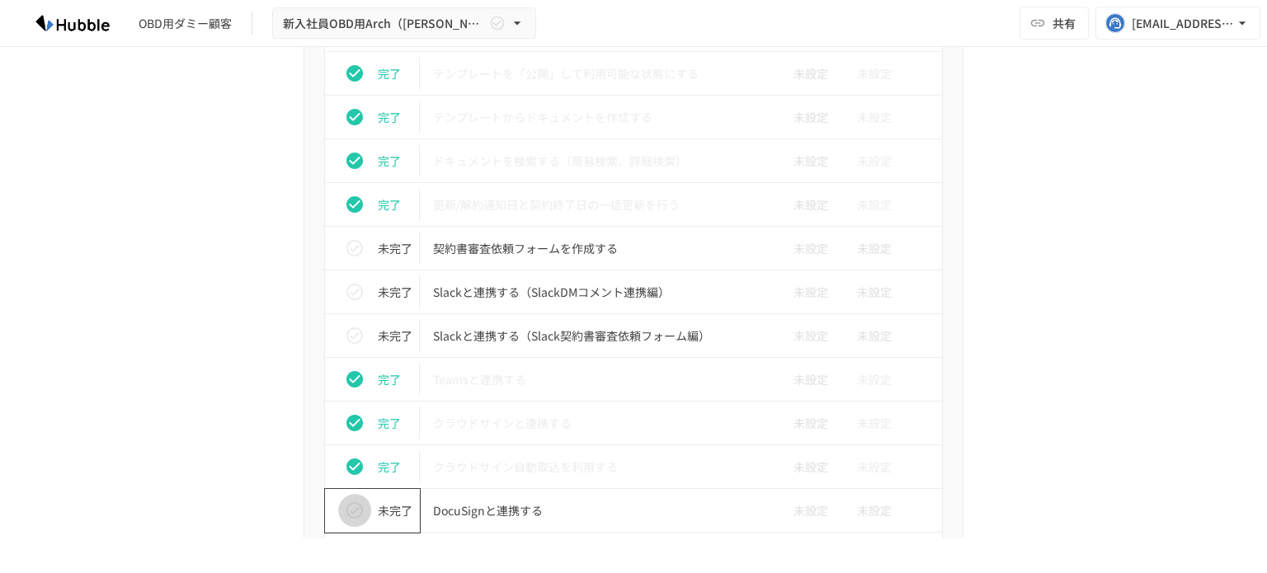
click at [355, 511] on icon "status" at bounding box center [355, 511] width 20 height 20
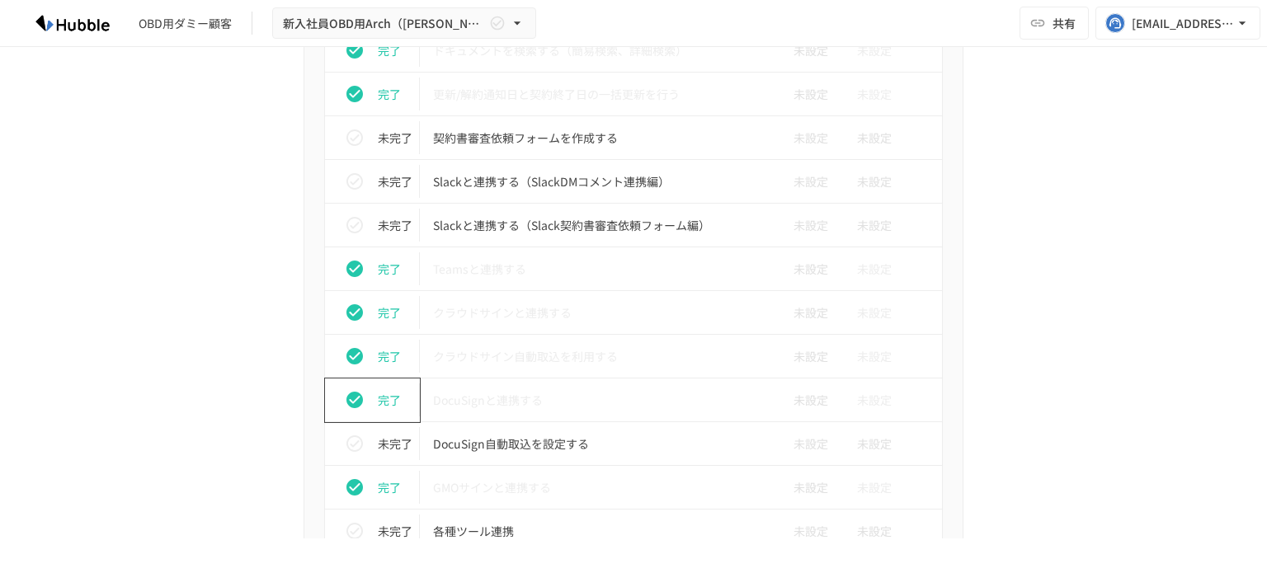
scroll to position [1330, 0]
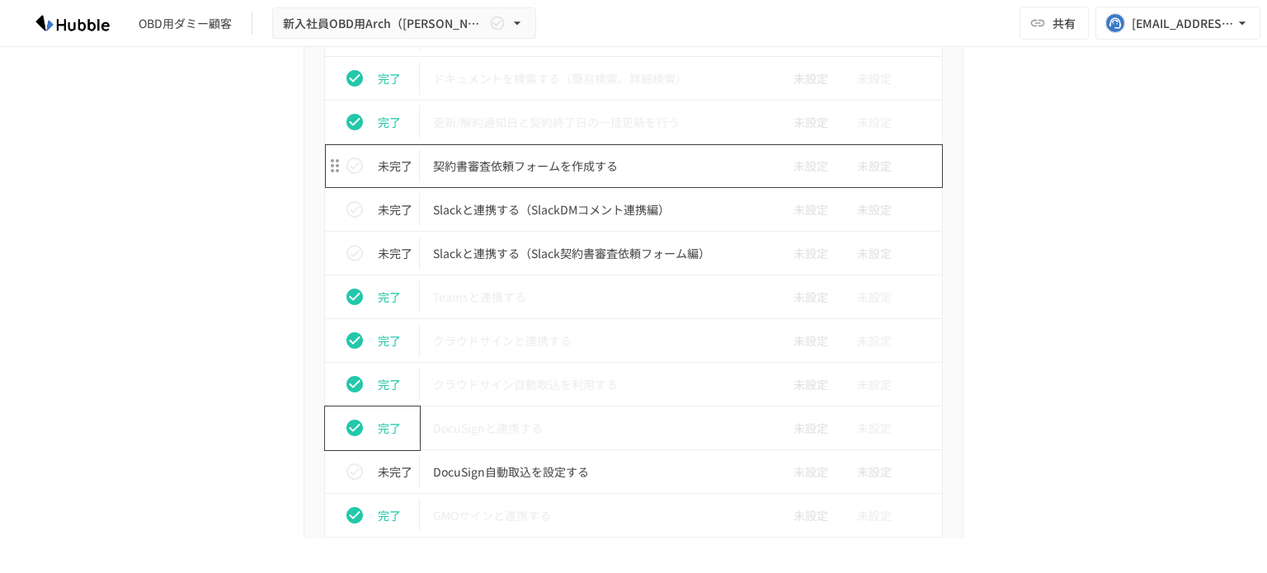
click at [501, 162] on p "契約書審査依頼フォームを作成する" at bounding box center [599, 166] width 332 height 21
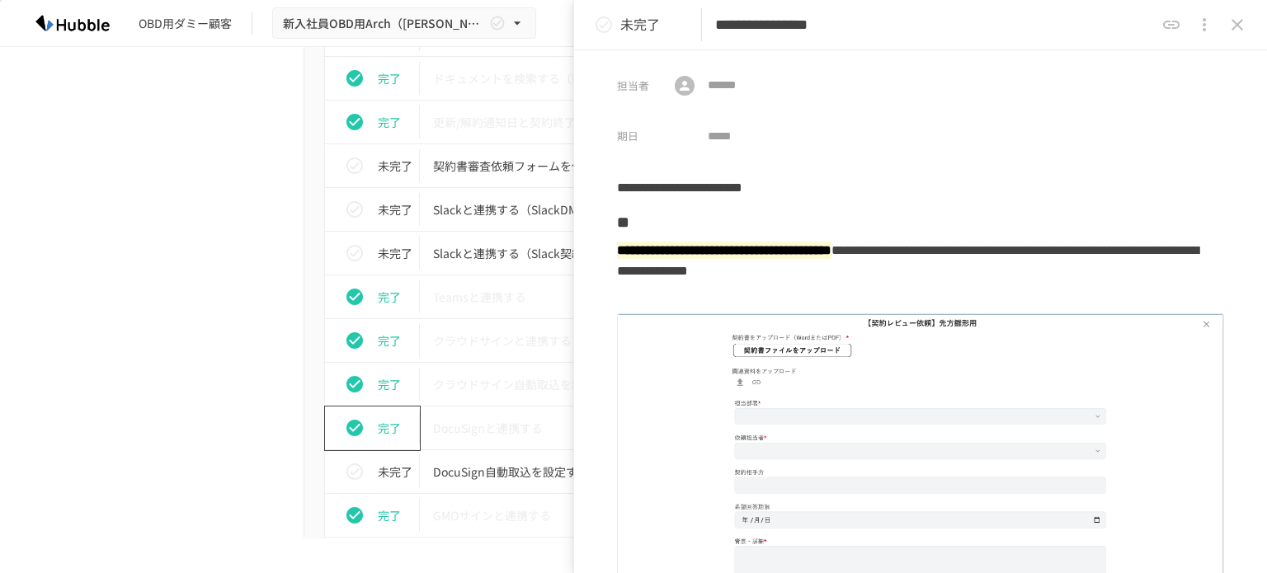
click at [254, 270] on div "進捗 タスク名 担当者 期限 完了 Hubbleにログインする 未設定 未設定 完了 ユーザーを追加する 未設定 未設定 完了 フォルダを作成する 未設定 未…" at bounding box center [633, 169] width 1006 height 1629
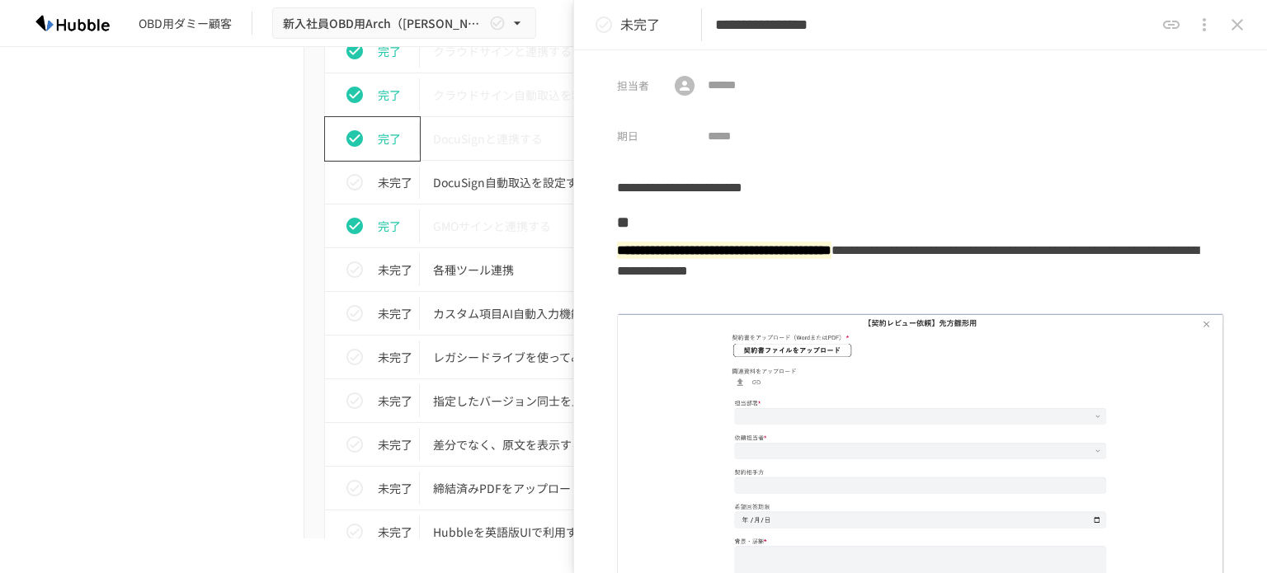
scroll to position [1636, 0]
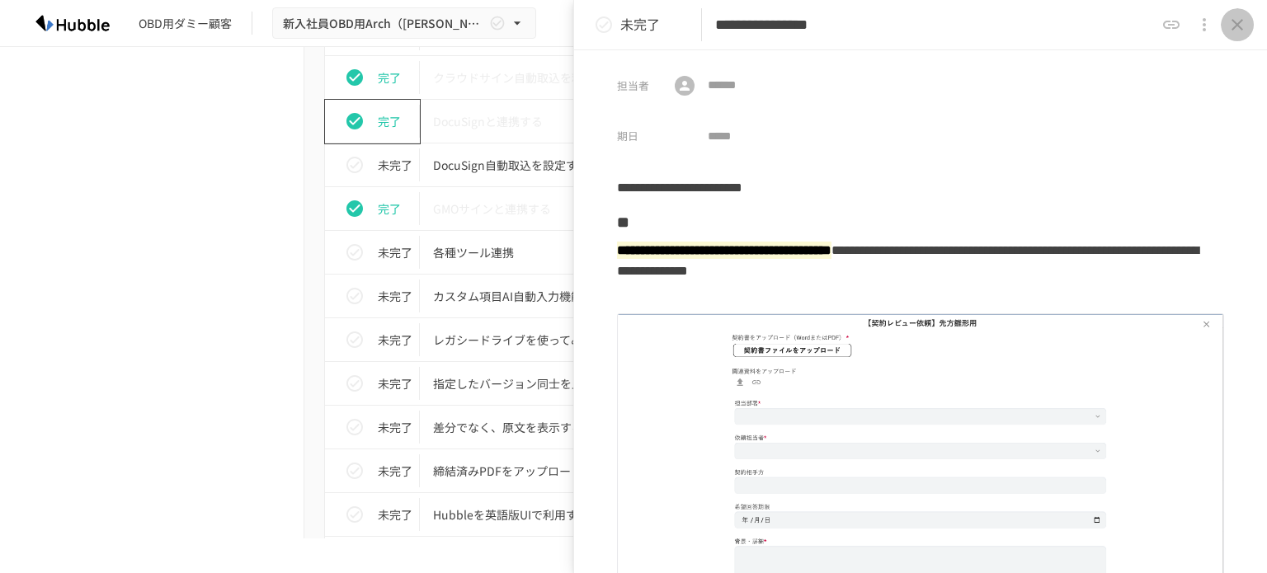
click at [1241, 24] on icon "close drawer" at bounding box center [1237, 25] width 20 height 20
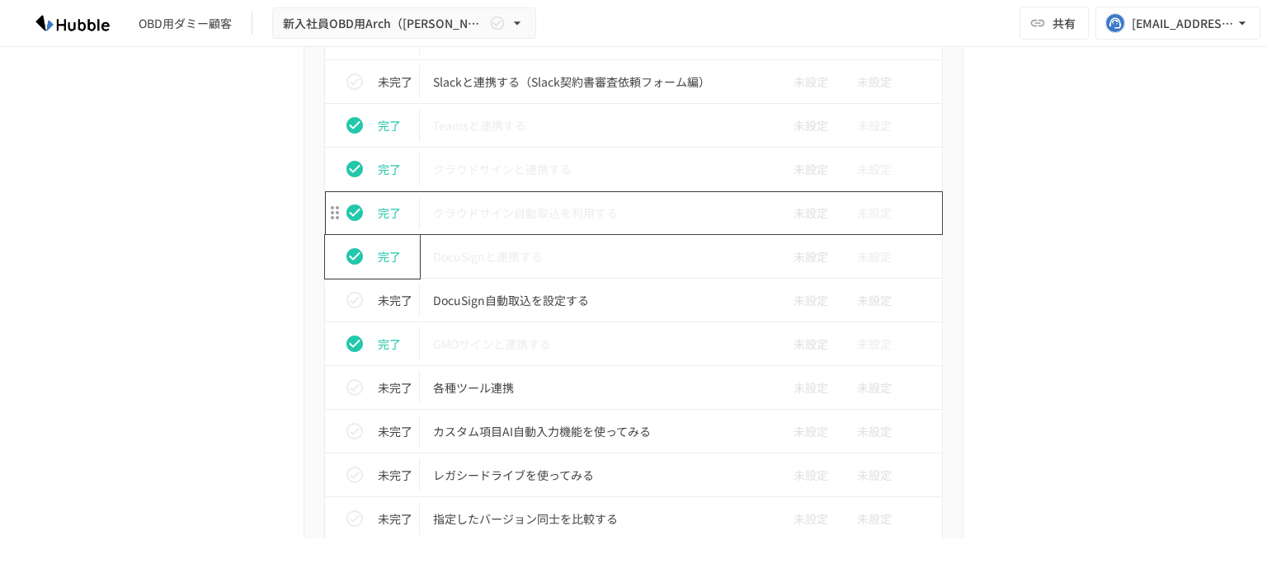
scroll to position [1504, 0]
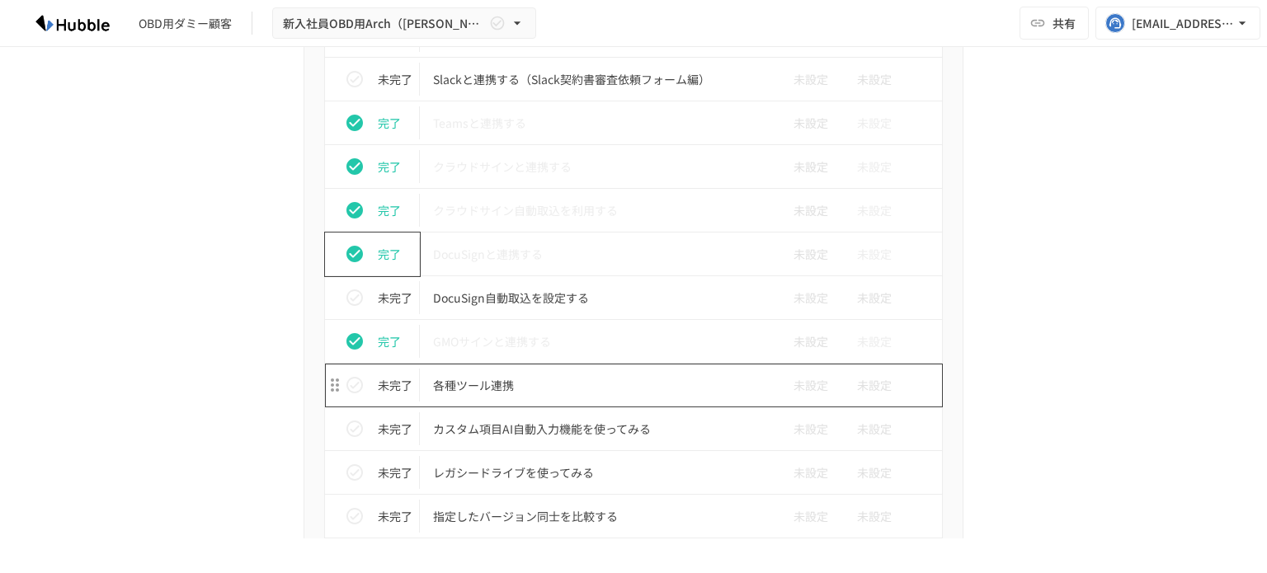
click at [482, 381] on p "各種ツール連携" at bounding box center [599, 385] width 332 height 21
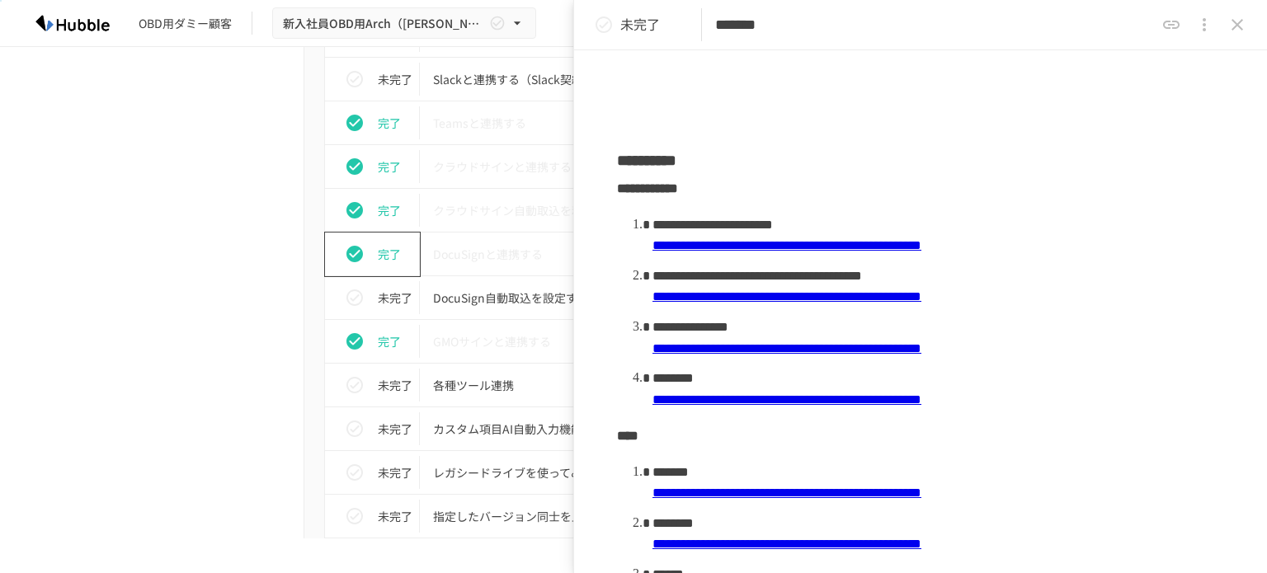
scroll to position [293, 0]
